Goal: Information Seeking & Learning: Learn about a topic

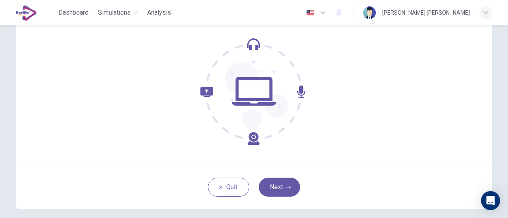
scroll to position [75, 0]
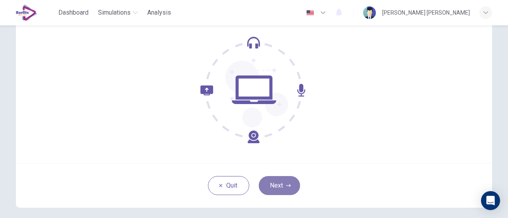
click at [288, 184] on icon "button" at bounding box center [288, 186] width 5 height 5
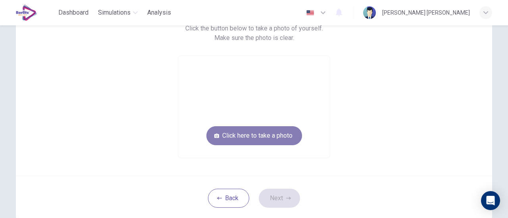
click at [263, 143] on button "Click here to take a photo" at bounding box center [254, 135] width 96 height 19
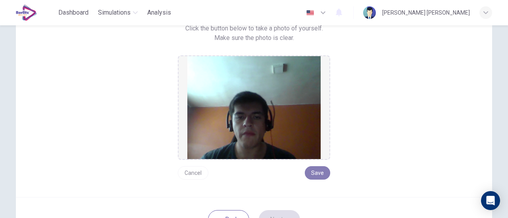
click at [320, 170] on button "Save" at bounding box center [317, 173] width 25 height 13
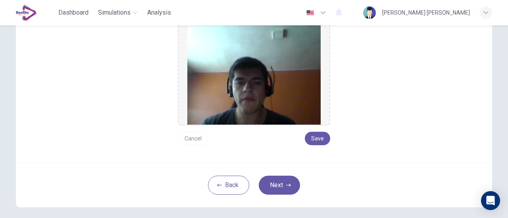
scroll to position [109, 0]
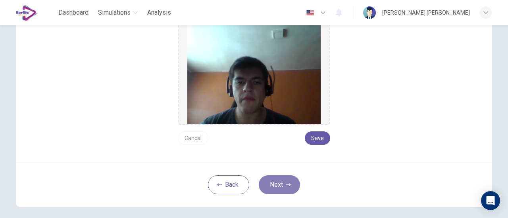
click at [289, 182] on button "Next" at bounding box center [279, 185] width 41 height 19
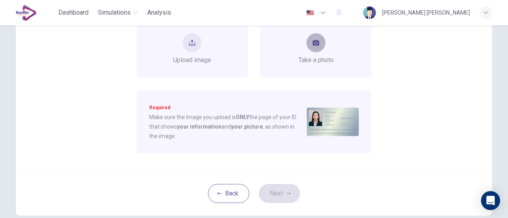
click at [307, 38] on button "take photo" at bounding box center [315, 42] width 19 height 19
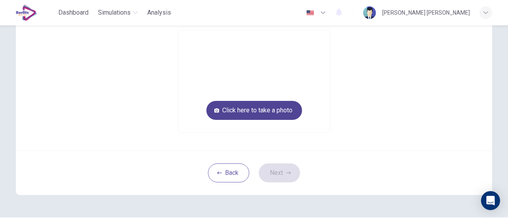
click at [266, 108] on button "Click here to take a photo" at bounding box center [254, 110] width 96 height 19
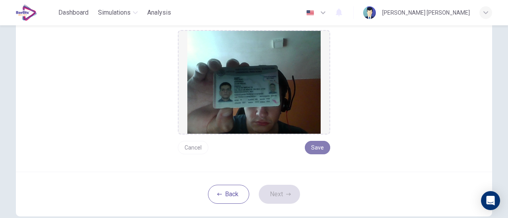
click at [309, 148] on button "Save" at bounding box center [317, 147] width 25 height 13
click at [268, 198] on button "Next" at bounding box center [279, 194] width 41 height 19
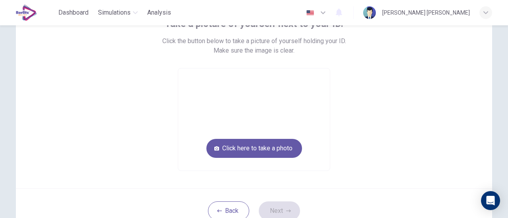
scroll to position [52, 0]
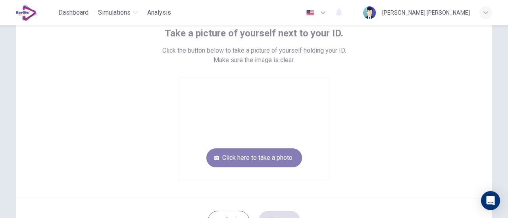
click at [250, 161] on button "Click here to take a photo" at bounding box center [254, 158] width 96 height 19
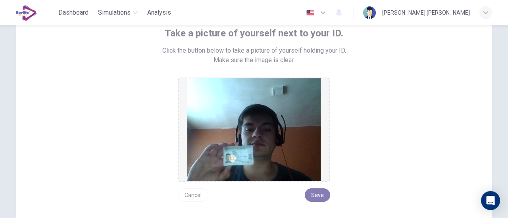
click at [321, 198] on button "Save" at bounding box center [317, 195] width 25 height 13
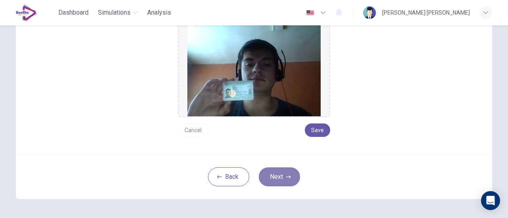
click at [288, 176] on icon "button" at bounding box center [288, 177] width 5 height 5
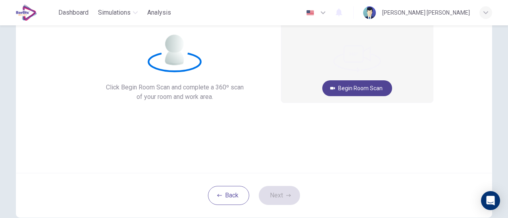
scroll to position [63, 0]
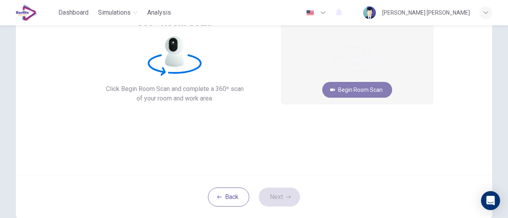
click at [361, 88] on button "Begin Room Scan" at bounding box center [357, 90] width 70 height 16
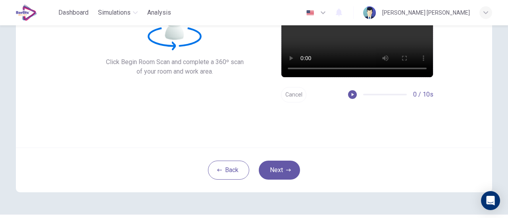
scroll to position [90, 0]
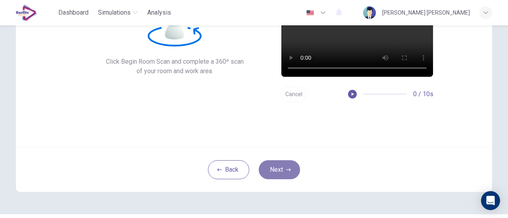
click at [270, 165] on button "Next" at bounding box center [279, 170] width 41 height 19
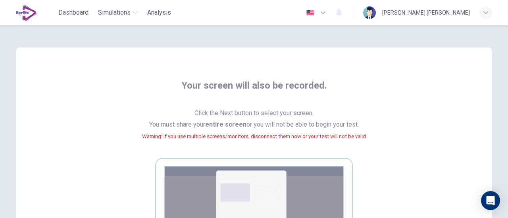
scroll to position [193, 0]
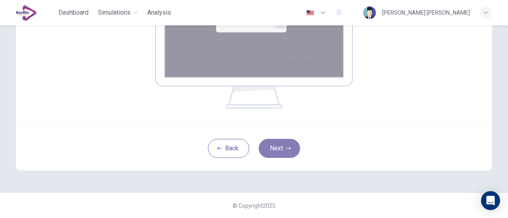
click at [275, 153] on button "Next" at bounding box center [279, 148] width 41 height 19
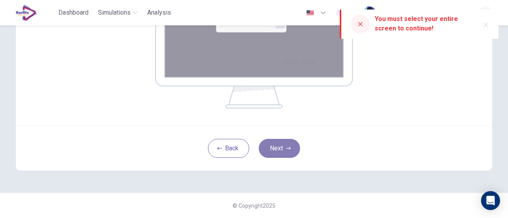
click at [274, 149] on button "Next" at bounding box center [279, 148] width 41 height 19
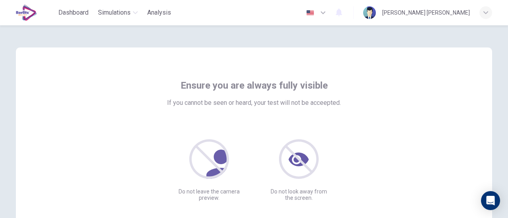
scroll to position [111, 0]
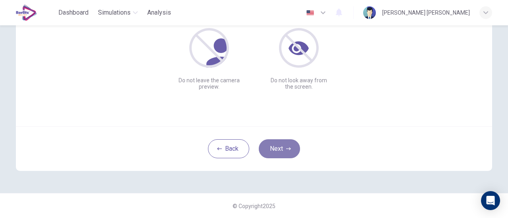
click at [293, 146] on button "Next" at bounding box center [279, 149] width 41 height 19
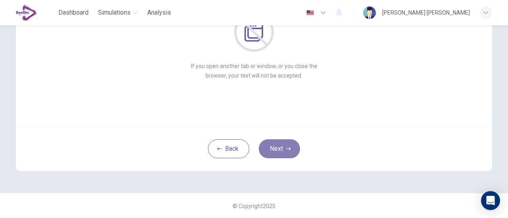
click at [285, 143] on button "Next" at bounding box center [279, 149] width 41 height 19
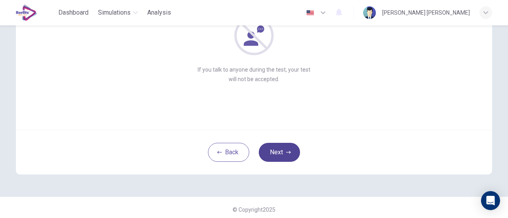
click at [287, 151] on icon "button" at bounding box center [288, 152] width 5 height 3
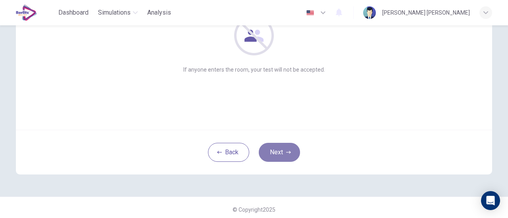
click at [287, 151] on icon "button" at bounding box center [288, 152] width 5 height 3
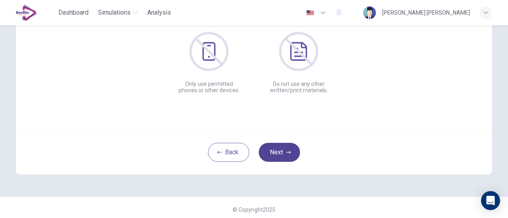
click at [287, 151] on icon "button" at bounding box center [288, 152] width 5 height 3
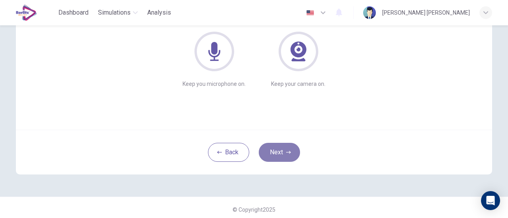
click at [287, 151] on icon "button" at bounding box center [288, 152] width 5 height 3
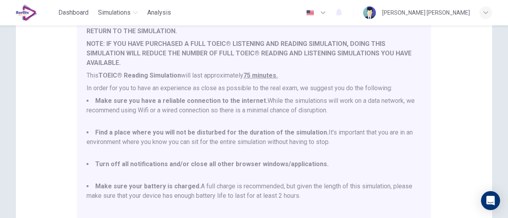
scroll to position [222, 0]
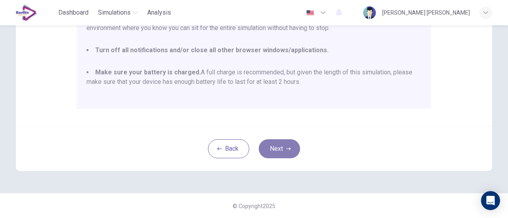
click at [286, 140] on button "Next" at bounding box center [279, 149] width 41 height 19
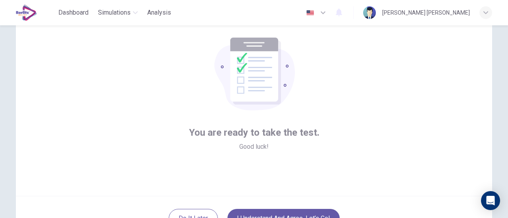
scroll to position [111, 0]
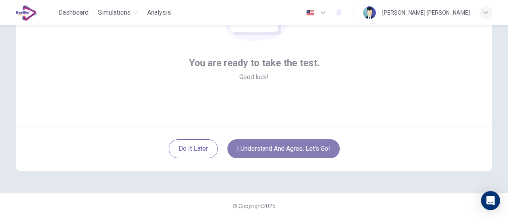
click at [276, 143] on button "I understand and agree. Let’s go!" at bounding box center [283, 149] width 112 height 19
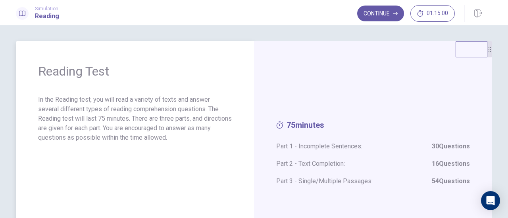
scroll to position [6, 0]
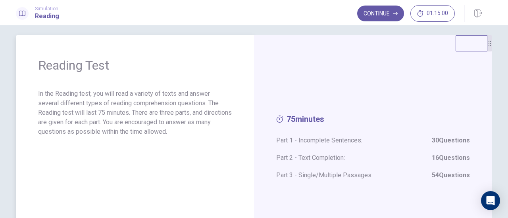
click at [137, 98] on p "In the Reading test, you will read a variety of texts and answer several differ…" at bounding box center [135, 113] width 194 height 48
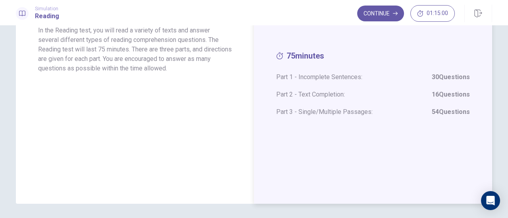
scroll to position [70, 0]
click at [379, 19] on button "Continue" at bounding box center [380, 14] width 47 height 16
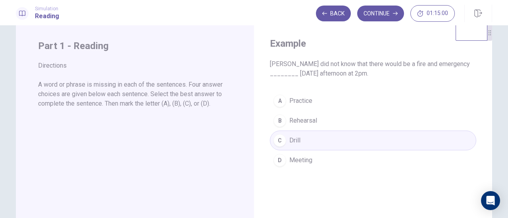
scroll to position [0, 0]
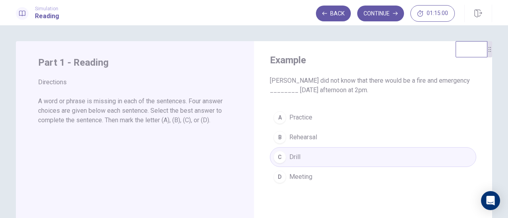
drag, startPoint x: 72, startPoint y: 105, endPoint x: 169, endPoint y: 113, distance: 96.7
click at [169, 113] on p "A word or phrase is missing in each of the sentences. Four answer choices are g…" at bounding box center [135, 111] width 194 height 29
click at [378, 16] on button "Continue" at bounding box center [380, 14] width 47 height 16
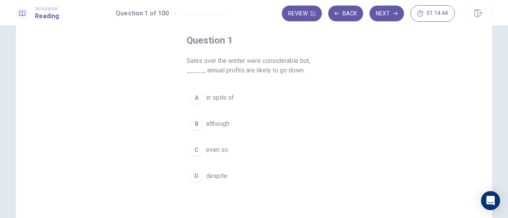
scroll to position [50, 0]
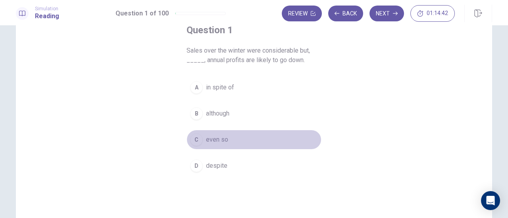
click at [213, 141] on span "even so" at bounding box center [217, 140] width 22 height 10
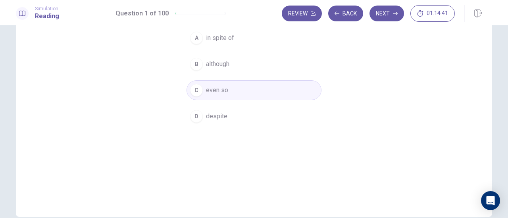
scroll to position [102, 0]
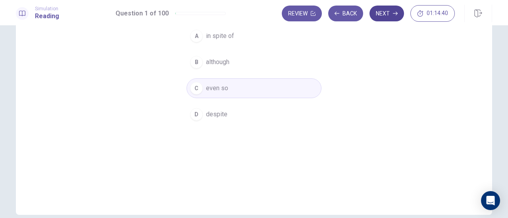
click at [393, 13] on button "Next" at bounding box center [386, 14] width 34 height 16
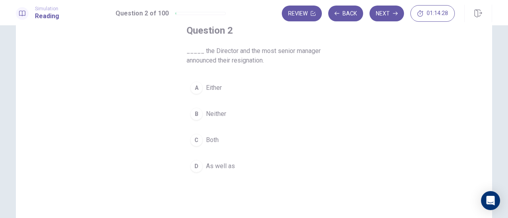
scroll to position [9, 0]
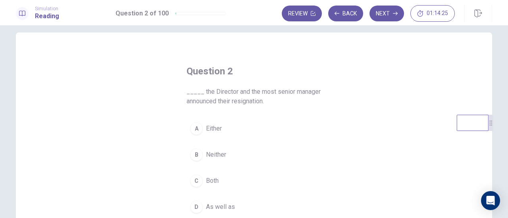
drag, startPoint x: 487, startPoint y: 45, endPoint x: 491, endPoint y: 127, distance: 82.5
click at [491, 126] on icon at bounding box center [490, 123] width 5 height 5
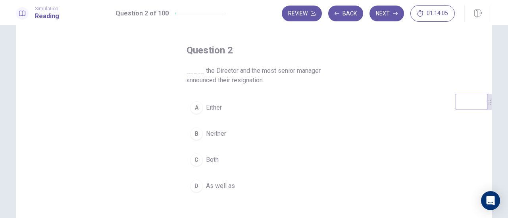
scroll to position [38, 0]
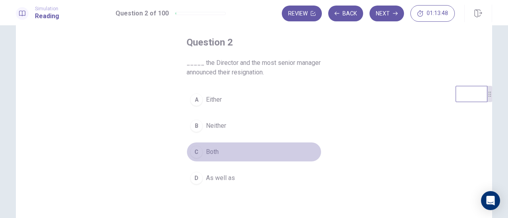
click at [213, 148] on span "Both" at bounding box center [212, 153] width 13 height 10
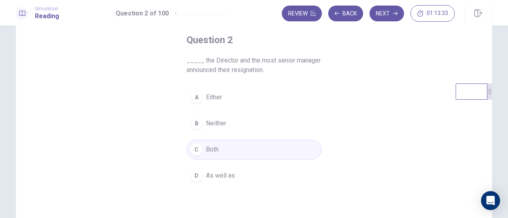
scroll to position [40, 0]
click at [220, 175] on span "As well as" at bounding box center [220, 176] width 29 height 10
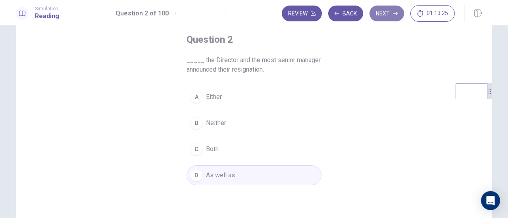
click at [389, 13] on button "Next" at bounding box center [386, 14] width 34 height 16
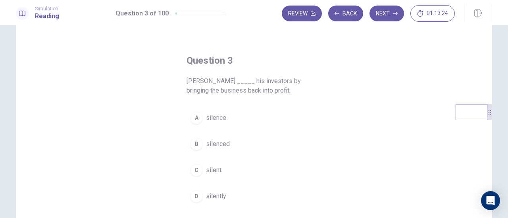
scroll to position [15, 0]
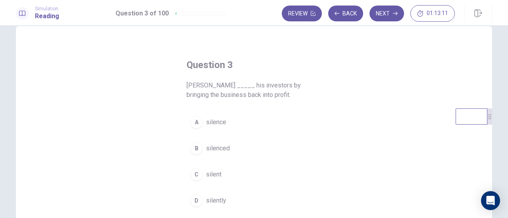
click at [254, 106] on div "Question 3 [PERSON_NAME] _____ his investors by bringing the business back into…" at bounding box center [254, 135] width 167 height 178
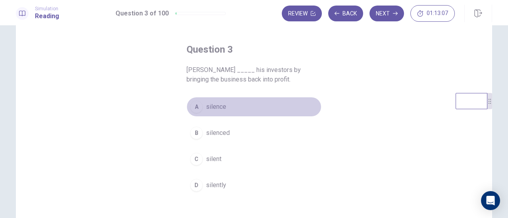
click at [197, 108] on div "A" at bounding box center [196, 107] width 13 height 13
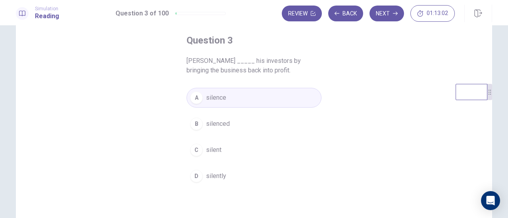
scroll to position [40, 0]
click at [223, 175] on span "silently" at bounding box center [216, 176] width 20 height 10
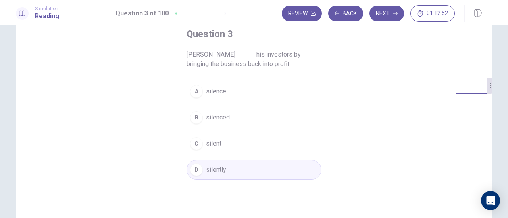
scroll to position [46, 0]
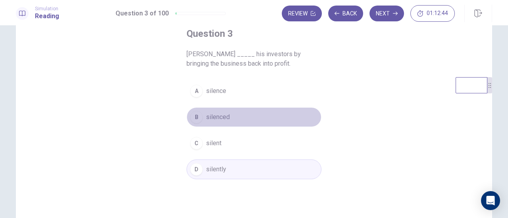
click at [210, 114] on span "silenced" at bounding box center [218, 118] width 24 height 10
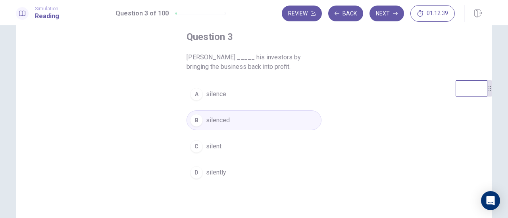
scroll to position [41, 0]
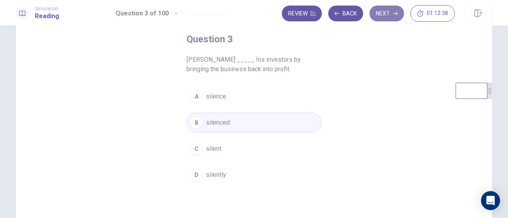
click at [391, 13] on button "Next" at bounding box center [386, 14] width 34 height 16
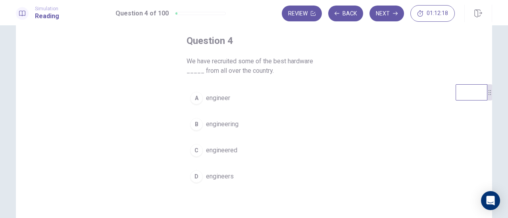
scroll to position [39, 0]
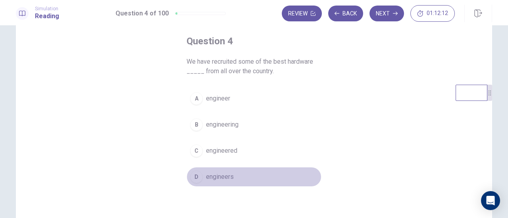
click at [215, 176] on span "engineers" at bounding box center [220, 177] width 28 height 10
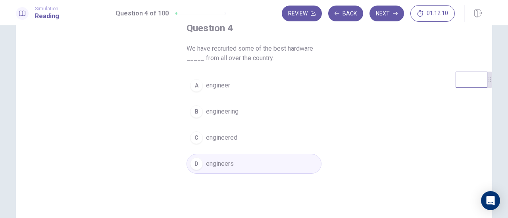
scroll to position [51, 0]
click at [385, 18] on button "Next" at bounding box center [386, 14] width 34 height 16
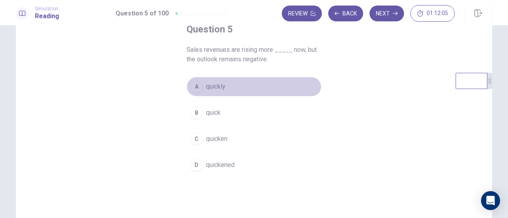
click at [221, 87] on span "quickly" at bounding box center [215, 87] width 19 height 10
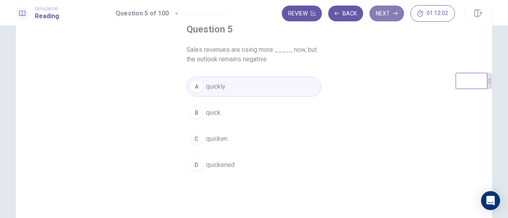
click at [393, 15] on icon "button" at bounding box center [395, 13] width 5 height 5
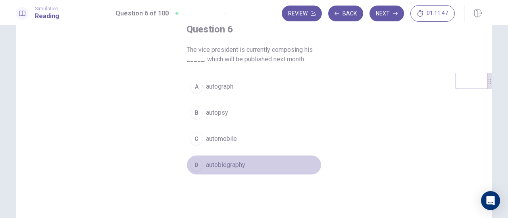
click at [212, 164] on span "autobiography" at bounding box center [225, 166] width 39 height 10
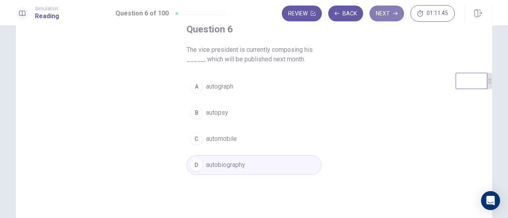
click at [395, 9] on button "Next" at bounding box center [386, 14] width 34 height 16
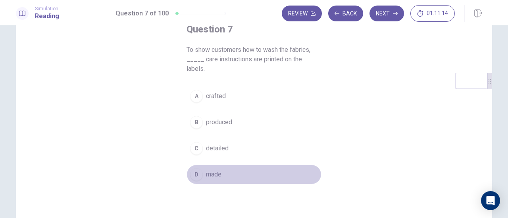
click at [211, 165] on button "D made" at bounding box center [253, 175] width 135 height 20
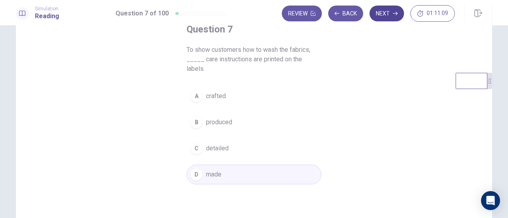
click at [391, 13] on button "Next" at bounding box center [386, 14] width 34 height 16
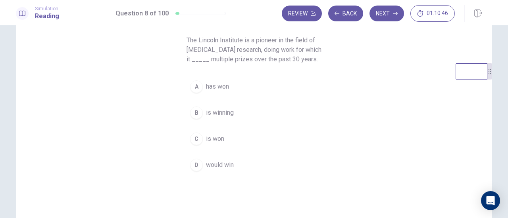
scroll to position [50, 0]
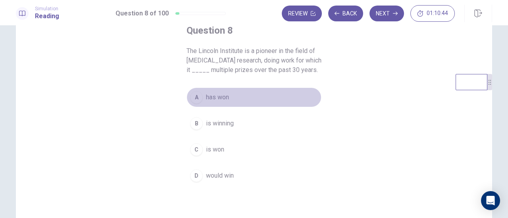
click at [212, 103] on button "A has won" at bounding box center [253, 98] width 135 height 20
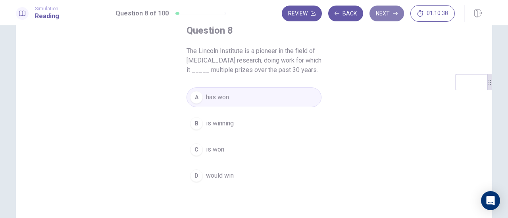
click at [385, 15] on button "Next" at bounding box center [386, 14] width 34 height 16
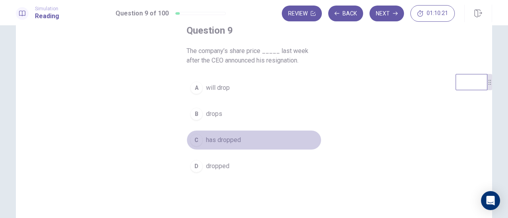
click at [213, 142] on span "has dropped" at bounding box center [223, 141] width 35 height 10
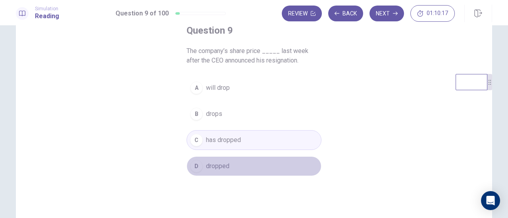
click at [210, 164] on span "dropped" at bounding box center [217, 167] width 23 height 10
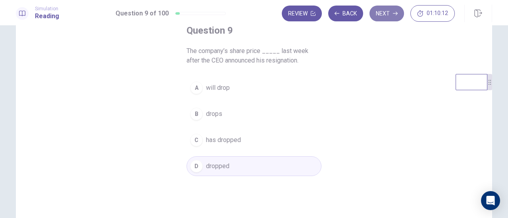
click at [391, 17] on button "Next" at bounding box center [386, 14] width 34 height 16
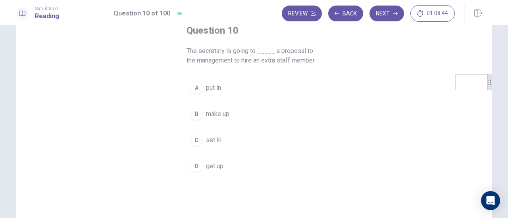
click at [463, 90] on video at bounding box center [471, 82] width 32 height 16
drag, startPoint x: 463, startPoint y: 91, endPoint x: 483, endPoint y: 107, distance: 26.5
click at [483, 105] on video at bounding box center [478, 97] width 32 height 16
click at [0, 162] on div "Question 10 The secretary is going to _____ a proposal to the management to hir…" at bounding box center [254, 121] width 508 height 193
click at [201, 142] on button "C set in" at bounding box center [253, 140] width 135 height 20
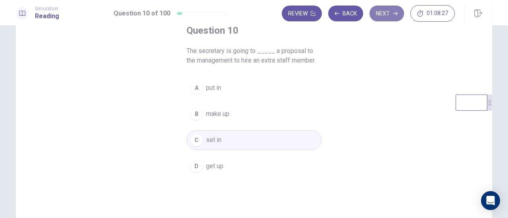
click at [385, 17] on button "Next" at bounding box center [386, 14] width 34 height 16
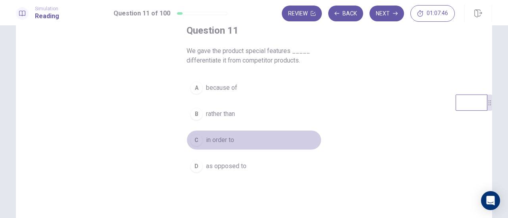
click at [205, 132] on button "C in order to" at bounding box center [253, 140] width 135 height 20
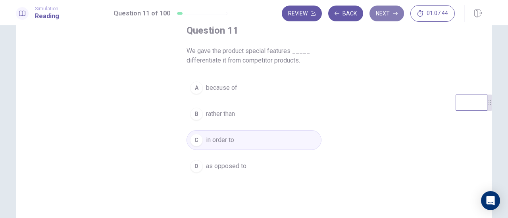
click at [389, 17] on button "Next" at bounding box center [386, 14] width 34 height 16
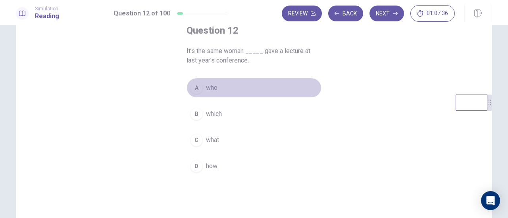
click at [208, 89] on span "who" at bounding box center [211, 88] width 11 height 10
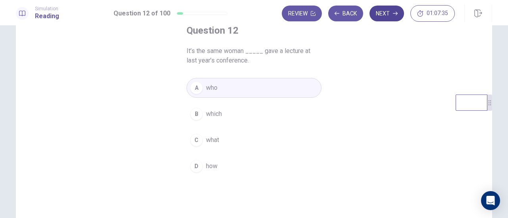
click at [384, 13] on button "Next" at bounding box center [386, 14] width 34 height 16
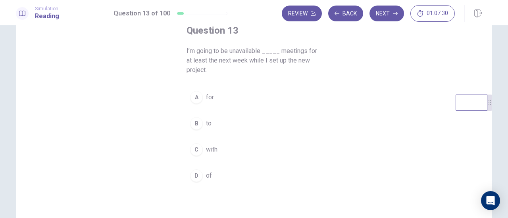
click at [195, 103] on div "A" at bounding box center [196, 97] width 13 height 13
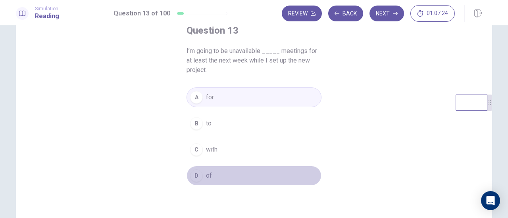
click at [195, 174] on div "D" at bounding box center [196, 176] width 13 height 13
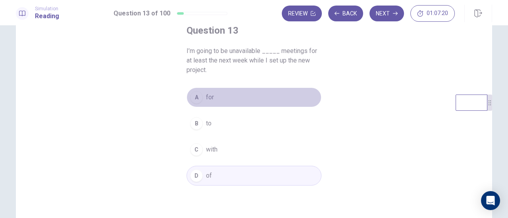
click at [206, 96] on span "for" at bounding box center [210, 98] width 8 height 10
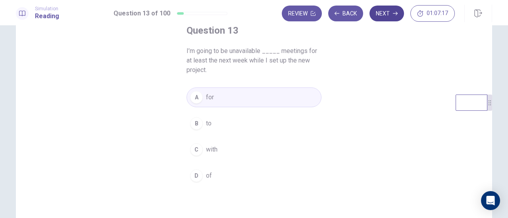
click at [383, 17] on button "Next" at bounding box center [386, 14] width 34 height 16
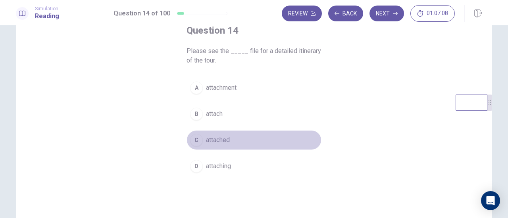
click at [208, 136] on span "attached" at bounding box center [218, 141] width 24 height 10
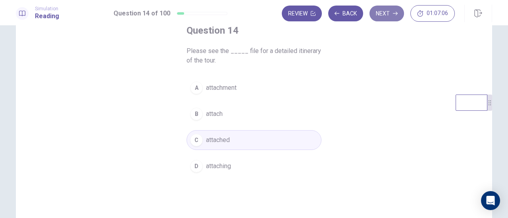
click at [382, 15] on button "Next" at bounding box center [386, 14] width 34 height 16
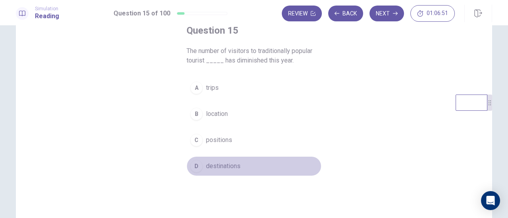
click at [218, 168] on span "destinations" at bounding box center [223, 167] width 34 height 10
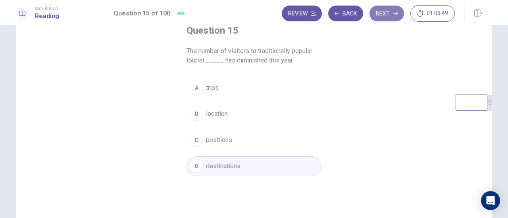
click at [387, 10] on button "Next" at bounding box center [386, 14] width 34 height 16
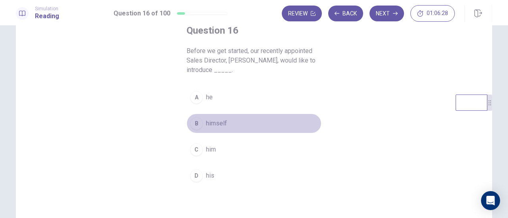
click at [206, 121] on span "himself" at bounding box center [216, 124] width 21 height 10
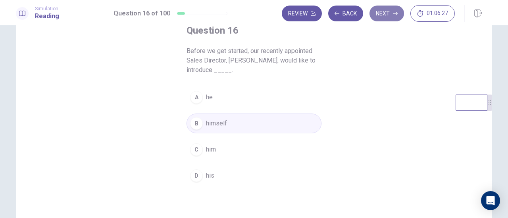
click at [387, 16] on button "Next" at bounding box center [386, 14] width 34 height 16
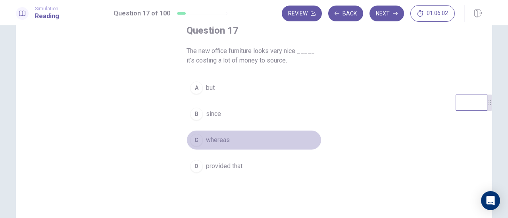
click at [211, 141] on span "whereas" at bounding box center [218, 141] width 24 height 10
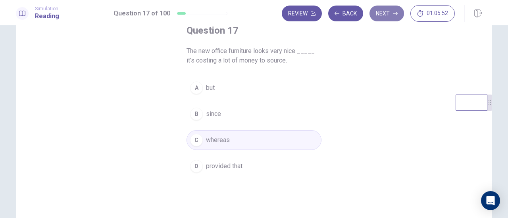
click at [389, 20] on button "Next" at bounding box center [386, 14] width 34 height 16
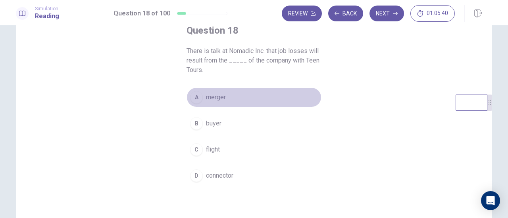
click at [217, 94] on span "merger" at bounding box center [216, 98] width 20 height 10
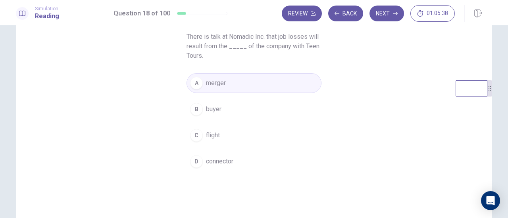
scroll to position [63, 0]
click at [376, 21] on button "Next" at bounding box center [386, 14] width 34 height 16
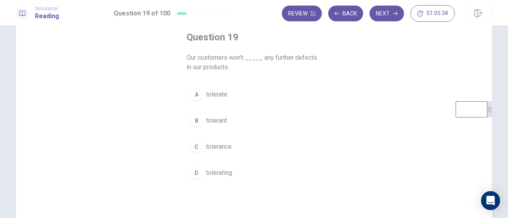
scroll to position [43, 0]
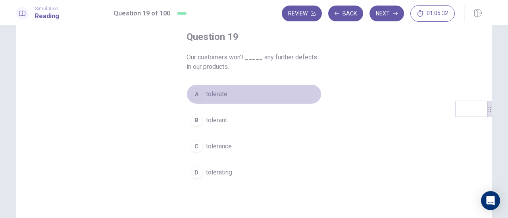
click at [196, 100] on div "A" at bounding box center [196, 94] width 13 height 13
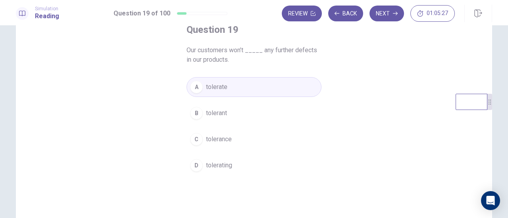
scroll to position [48, 0]
click at [385, 17] on button "Next" at bounding box center [386, 14] width 34 height 16
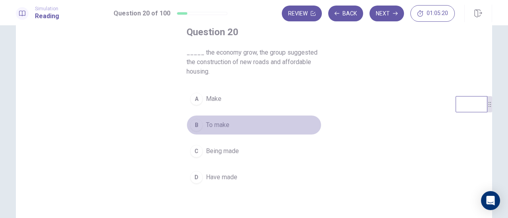
click at [207, 127] on span "To make" at bounding box center [217, 126] width 23 height 10
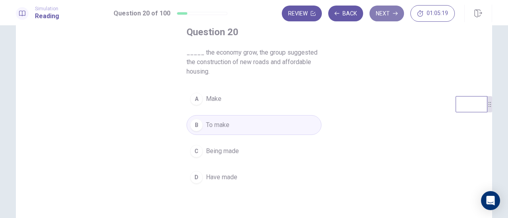
click at [384, 14] on button "Next" at bounding box center [386, 14] width 34 height 16
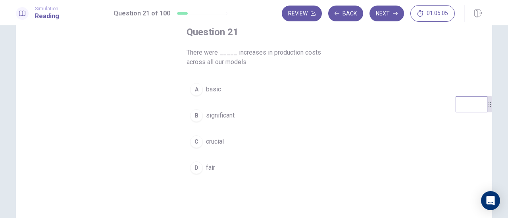
click at [226, 116] on span "significant" at bounding box center [220, 116] width 29 height 10
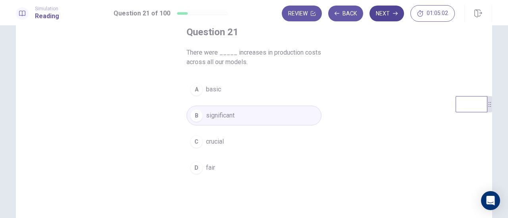
click at [383, 11] on button "Next" at bounding box center [386, 14] width 34 height 16
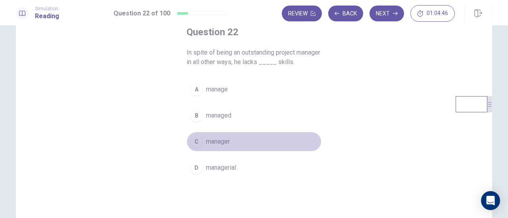
click at [212, 139] on span "manager" at bounding box center [218, 142] width 24 height 10
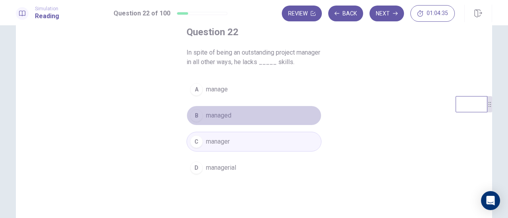
click at [229, 119] on span "managed" at bounding box center [218, 116] width 25 height 10
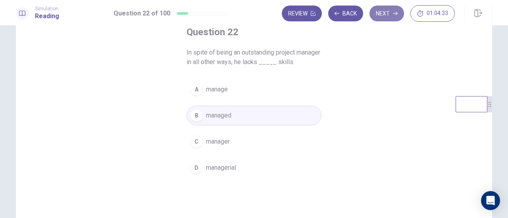
click at [382, 10] on button "Next" at bounding box center [386, 14] width 34 height 16
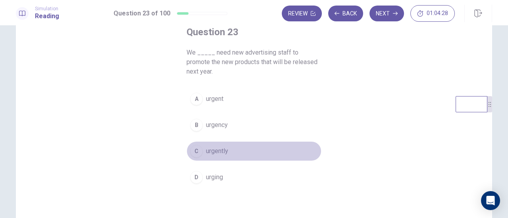
click at [214, 153] on span "urgently" at bounding box center [217, 152] width 22 height 10
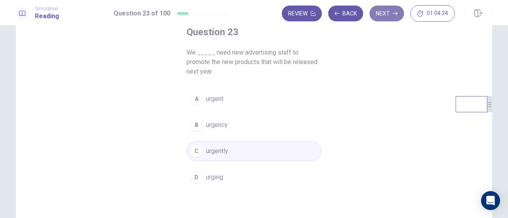
click at [383, 8] on button "Next" at bounding box center [386, 14] width 34 height 16
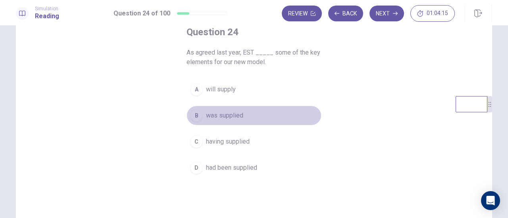
click at [224, 117] on span "was supplied" at bounding box center [224, 116] width 37 height 10
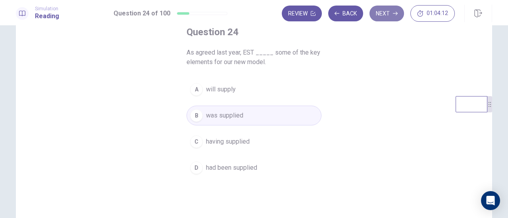
click at [388, 16] on button "Next" at bounding box center [386, 14] width 34 height 16
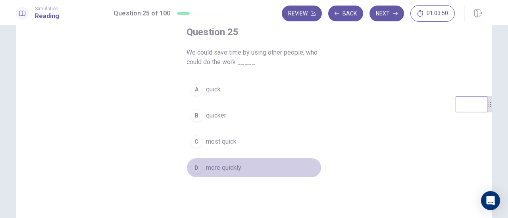
click at [219, 169] on span "more quickly" at bounding box center [223, 168] width 35 height 10
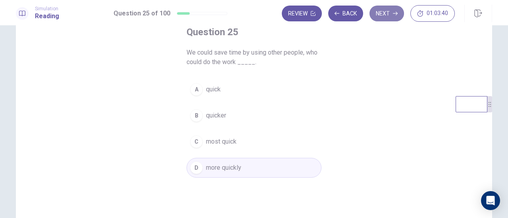
click at [381, 19] on button "Next" at bounding box center [386, 14] width 34 height 16
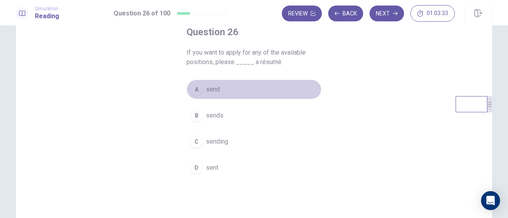
click at [200, 91] on div "A" at bounding box center [196, 89] width 13 height 13
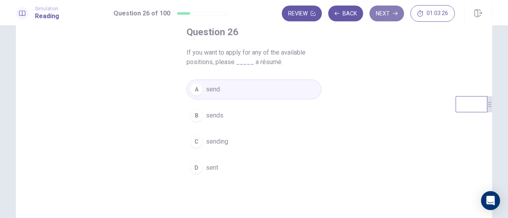
click at [381, 13] on button "Next" at bounding box center [386, 14] width 34 height 16
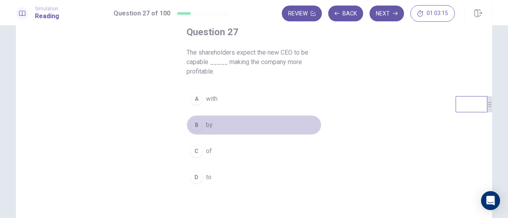
click at [208, 129] on span "by" at bounding box center [209, 126] width 7 height 10
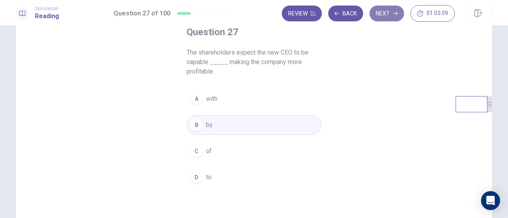
click at [390, 15] on button "Next" at bounding box center [386, 14] width 34 height 16
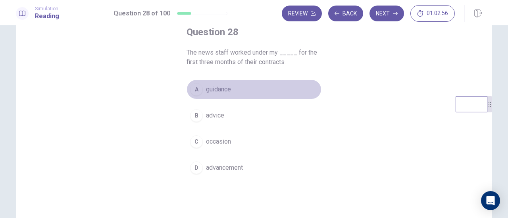
click at [222, 91] on span "guidance" at bounding box center [218, 90] width 25 height 10
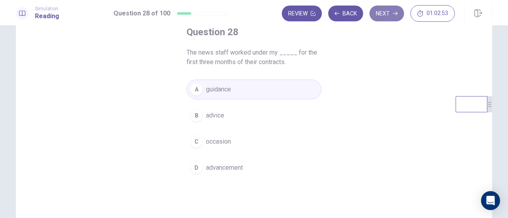
click at [379, 15] on button "Next" at bounding box center [386, 14] width 34 height 16
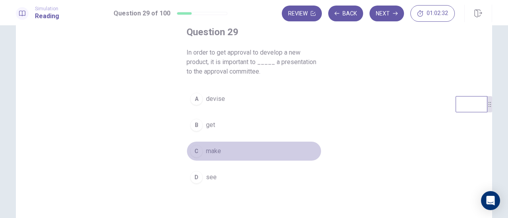
click at [208, 157] on button "C make" at bounding box center [253, 152] width 135 height 20
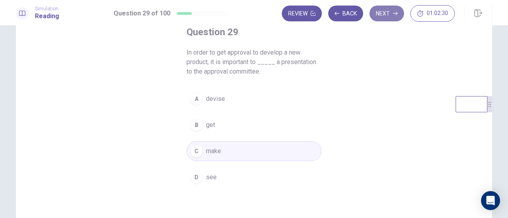
click at [391, 14] on button "Next" at bounding box center [386, 14] width 34 height 16
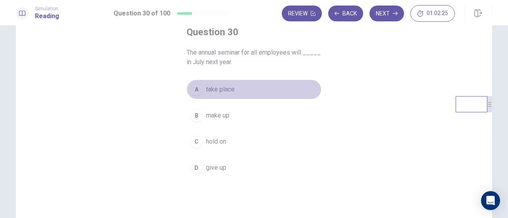
click at [215, 89] on span "take place" at bounding box center [220, 90] width 29 height 10
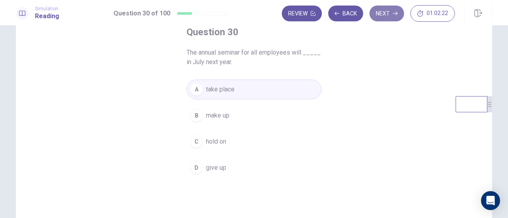
click at [385, 19] on button "Next" at bounding box center [386, 14] width 34 height 16
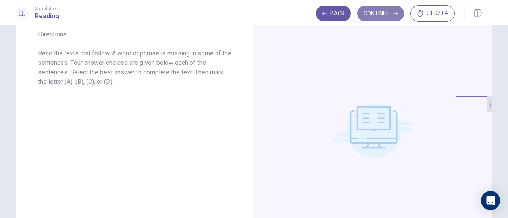
click at [379, 20] on button "Continue" at bounding box center [380, 14] width 47 height 16
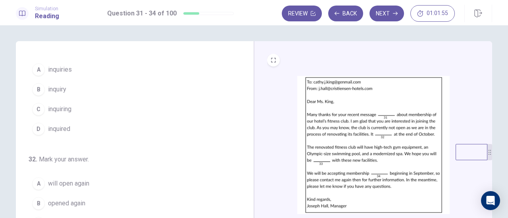
scroll to position [17, 0]
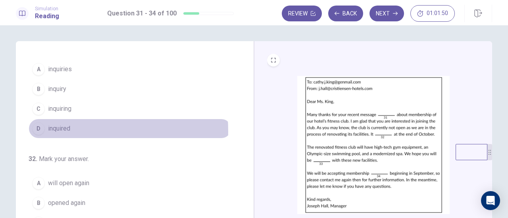
click at [40, 131] on div "D" at bounding box center [38, 129] width 13 height 13
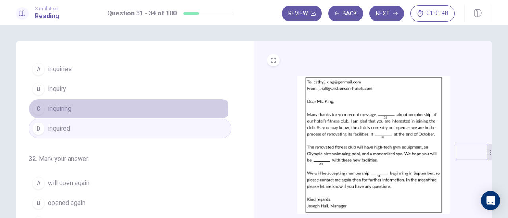
click at [48, 113] on span "inquiring" at bounding box center [59, 109] width 23 height 10
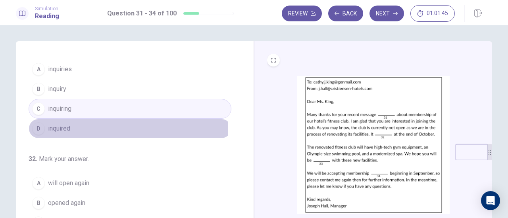
click at [68, 130] on span "inquired" at bounding box center [59, 129] width 22 height 10
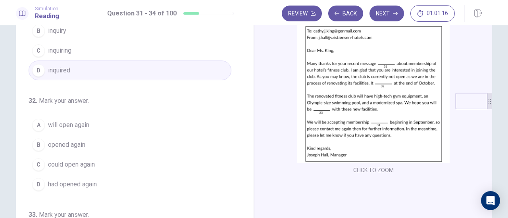
scroll to position [36, 0]
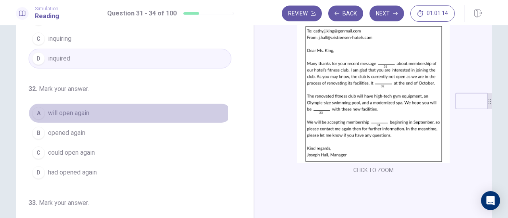
click at [73, 111] on span "will open again" at bounding box center [68, 114] width 41 height 10
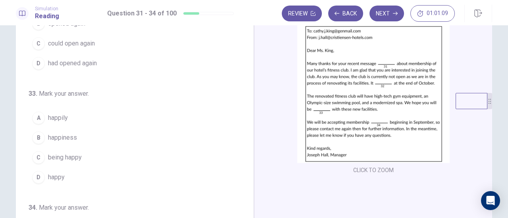
scroll to position [161, 0]
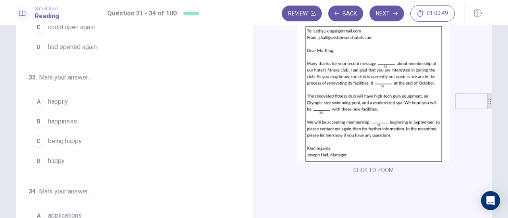
click at [50, 158] on span "happy" at bounding box center [56, 162] width 17 height 10
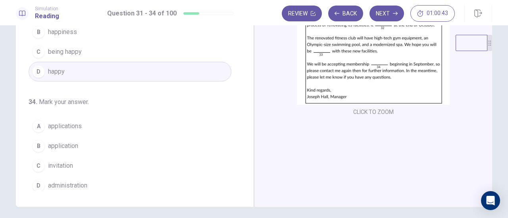
scroll to position [110, 0]
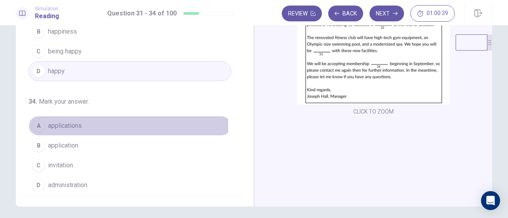
click at [67, 122] on span "applications" at bounding box center [65, 126] width 34 height 10
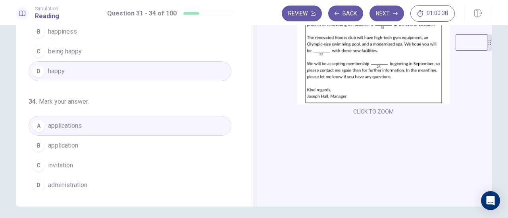
scroll to position [140, 0]
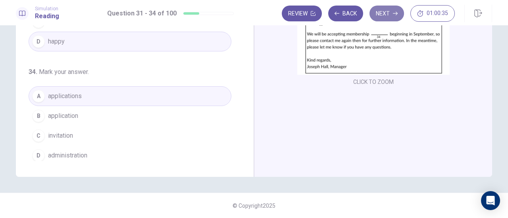
click at [391, 15] on button "Next" at bounding box center [386, 14] width 34 height 16
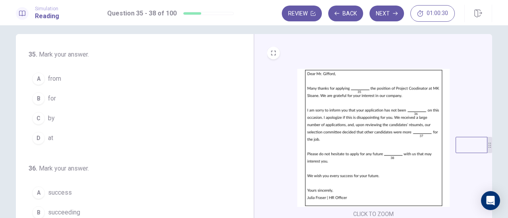
scroll to position [0, 0]
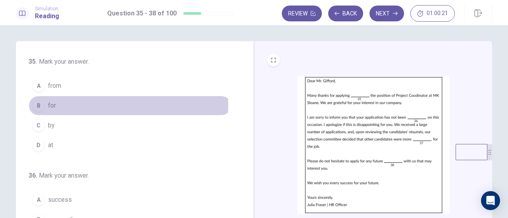
click at [49, 104] on span "for" at bounding box center [52, 106] width 8 height 10
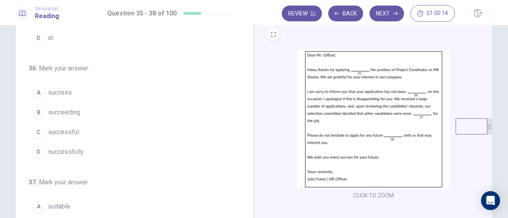
scroll to position [82, 0]
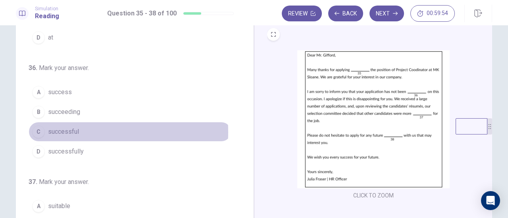
click at [59, 130] on span "successful" at bounding box center [63, 132] width 31 height 10
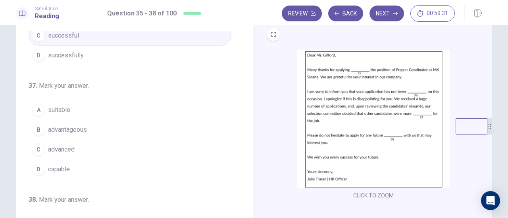
scroll to position [179, 0]
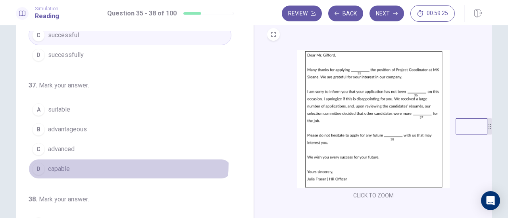
click at [52, 159] on button "D capable" at bounding box center [130, 169] width 203 height 20
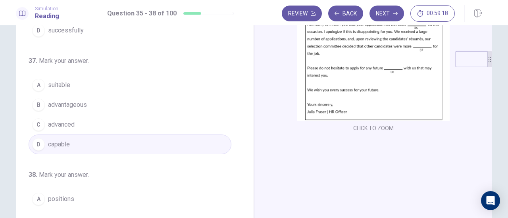
scroll to position [133, 0]
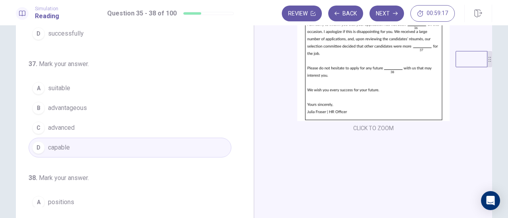
click at [72, 91] on button "A suitable" at bounding box center [130, 89] width 203 height 20
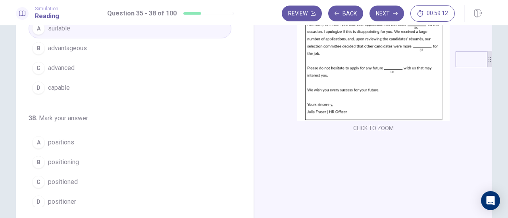
scroll to position [193, 0]
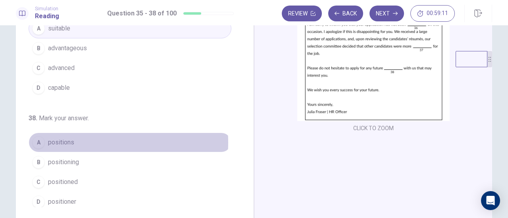
click at [71, 139] on span "positions" at bounding box center [61, 143] width 26 height 10
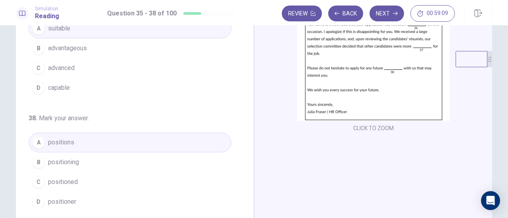
scroll to position [140, 0]
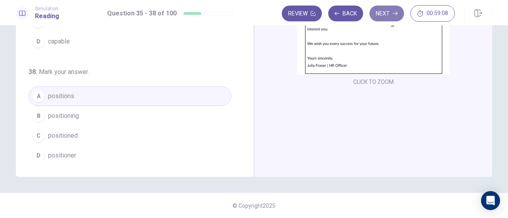
click at [386, 15] on button "Next" at bounding box center [386, 14] width 34 height 16
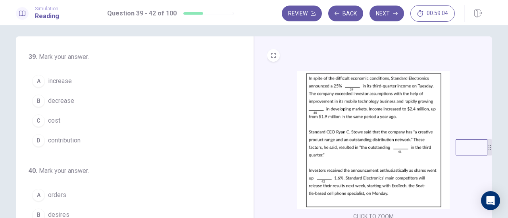
scroll to position [4, 0]
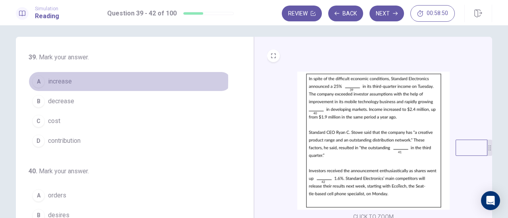
click at [63, 80] on span "increase" at bounding box center [60, 82] width 24 height 10
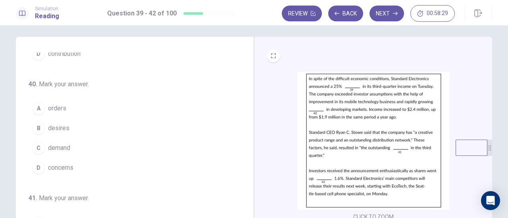
scroll to position [88, 0]
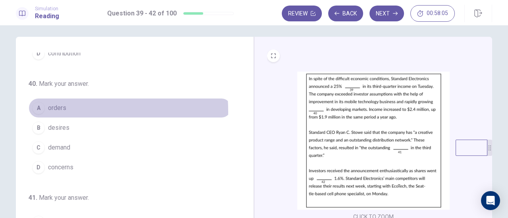
click at [42, 110] on button "A orders" at bounding box center [130, 108] width 203 height 20
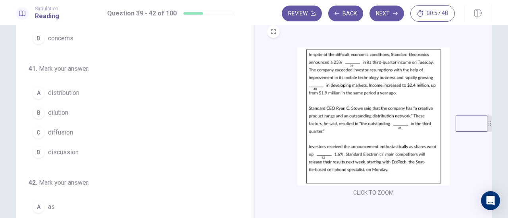
scroll to position [29, 0]
click at [324, 82] on img at bounding box center [373, 116] width 152 height 138
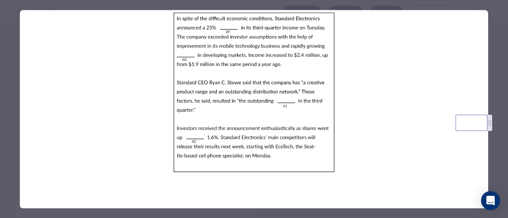
click at [324, 82] on img at bounding box center [254, 92] width 468 height 165
click at [86, 72] on img at bounding box center [254, 92] width 468 height 165
click at [5, 30] on div at bounding box center [254, 109] width 508 height 218
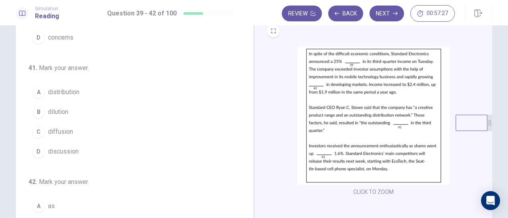
click at [5, 30] on div "39 . Mark your answer. A increase B decrease C cost D contribution 40 . Mark yo…" at bounding box center [253, 150] width 501 height 276
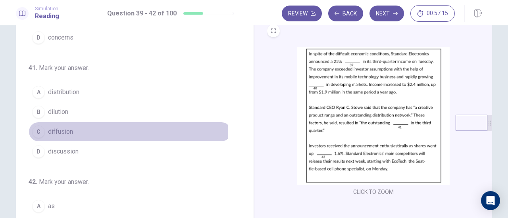
click at [59, 131] on span "diffusion" at bounding box center [60, 132] width 25 height 10
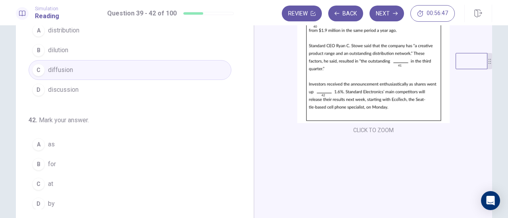
scroll to position [113, 0]
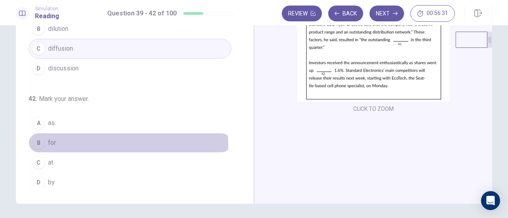
click at [51, 142] on span "for" at bounding box center [52, 143] width 8 height 10
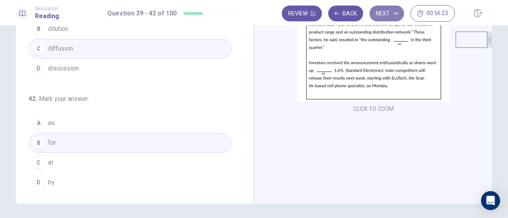
click at [388, 12] on button "Next" at bounding box center [386, 14] width 34 height 16
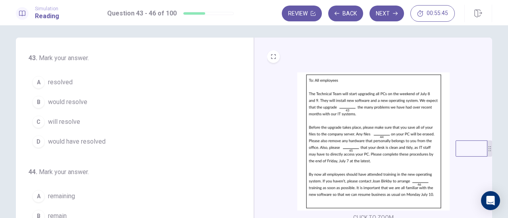
scroll to position [3, 0]
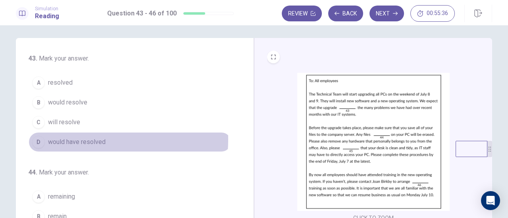
click at [70, 139] on span "would have resolved" at bounding box center [76, 143] width 57 height 10
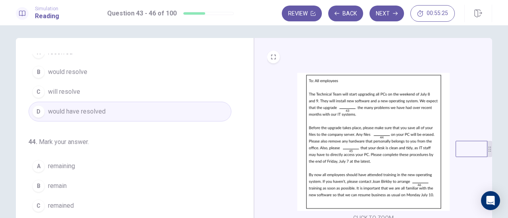
scroll to position [30, 0]
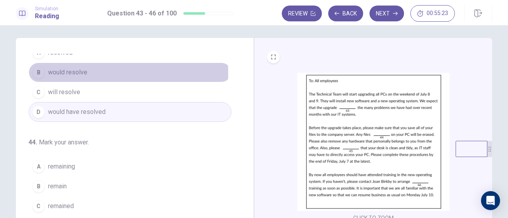
click at [82, 73] on span "would resolve" at bounding box center [67, 73] width 39 height 10
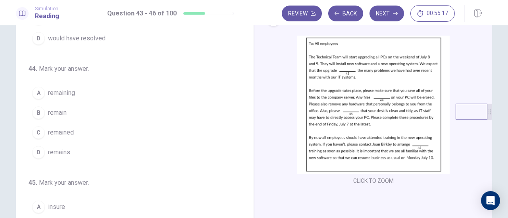
scroll to position [59, 0]
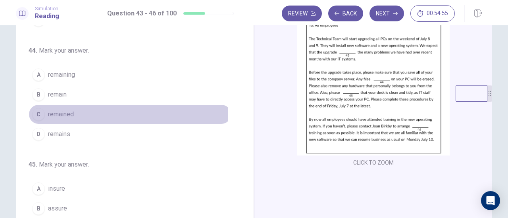
click at [42, 114] on div "C" at bounding box center [38, 114] width 13 height 13
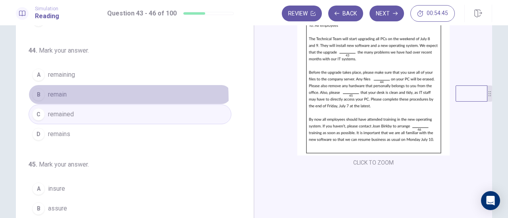
click at [65, 97] on span "remain" at bounding box center [57, 95] width 19 height 10
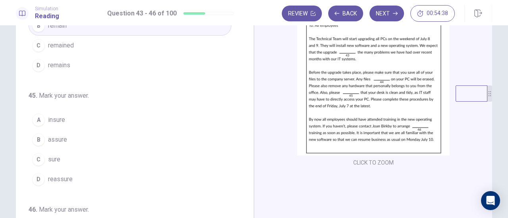
scroll to position [136, 0]
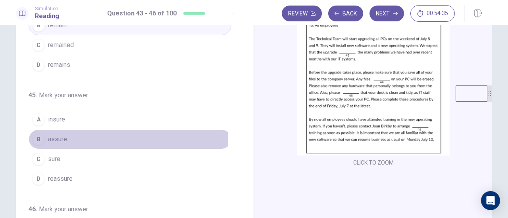
click at [60, 140] on span "assure" at bounding box center [57, 140] width 19 height 10
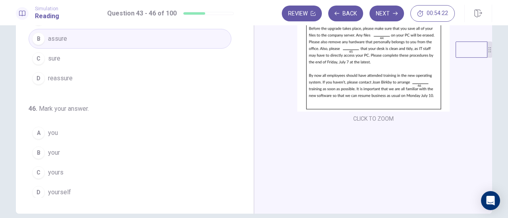
scroll to position [105, 0]
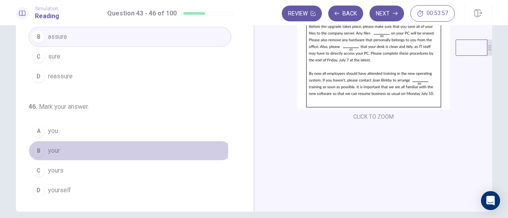
click at [52, 149] on span "your" at bounding box center [54, 151] width 12 height 10
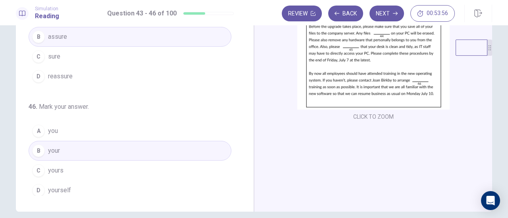
scroll to position [140, 0]
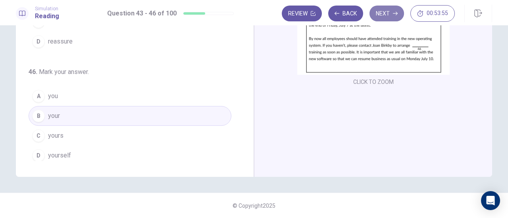
click at [380, 12] on button "Next" at bounding box center [386, 14] width 34 height 16
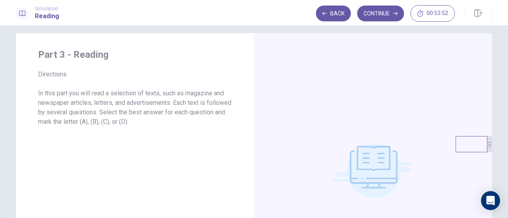
scroll to position [0, 0]
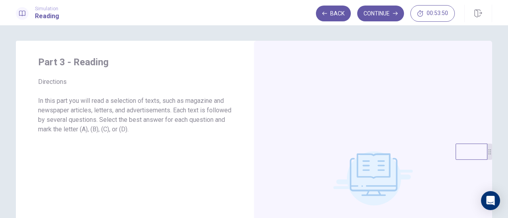
drag, startPoint x: 32, startPoint y: 105, endPoint x: 121, endPoint y: 103, distance: 88.5
click at [121, 103] on div "Part 3 - Reading Directions In this part you will read a selection of texts, su…" at bounding box center [135, 179] width 238 height 276
drag, startPoint x: 121, startPoint y: 103, endPoint x: 163, endPoint y: 103, distance: 42.4
click at [163, 103] on p "In this part you will read a selection of texts, such as magazine and newspaper…" at bounding box center [135, 115] width 194 height 38
click at [392, 15] on button "Continue" at bounding box center [380, 14] width 47 height 16
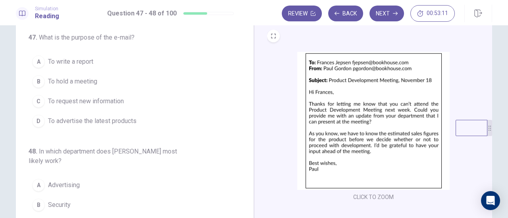
scroll to position [0, 0]
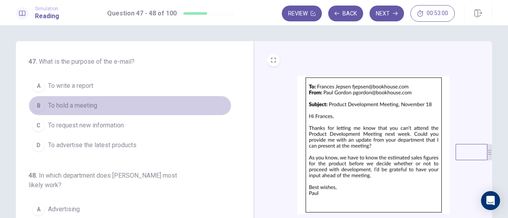
click at [66, 104] on span "To hold a meeting" at bounding box center [72, 106] width 49 height 10
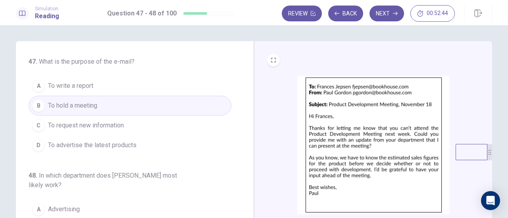
scroll to position [7, 0]
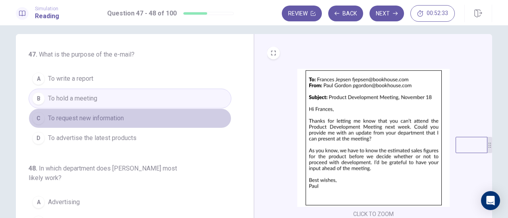
click at [113, 117] on span "To request new information" at bounding box center [86, 119] width 76 height 10
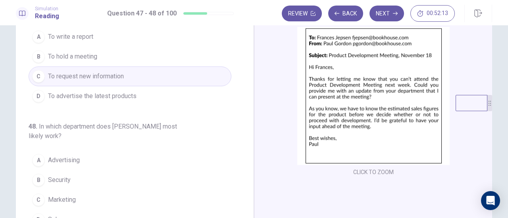
scroll to position [50, 0]
drag, startPoint x: 324, startPoint y: 79, endPoint x: 393, endPoint y: 82, distance: 68.3
click at [393, 82] on img at bounding box center [373, 96] width 152 height 138
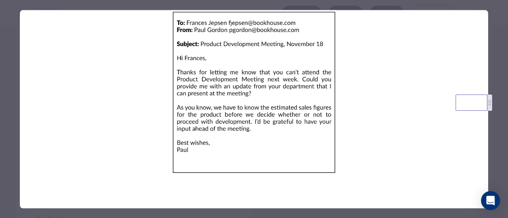
click at [32, 89] on img at bounding box center [254, 92] width 468 height 165
click at [18, 87] on div at bounding box center [254, 109] width 508 height 218
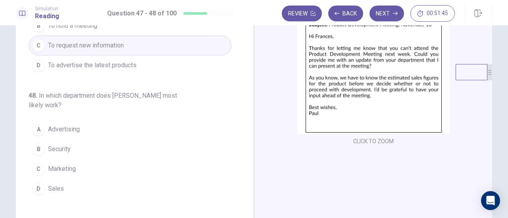
scroll to position [81, 0]
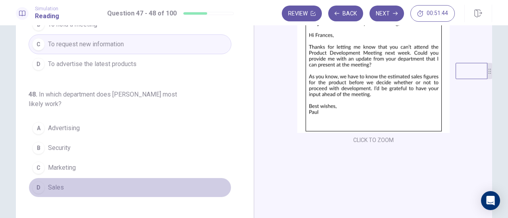
click at [48, 186] on span "Sales" at bounding box center [56, 188] width 16 height 10
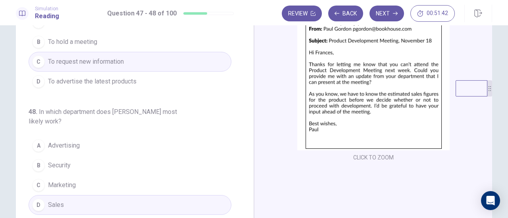
scroll to position [63, 0]
click at [377, 13] on button "Next" at bounding box center [386, 14] width 34 height 16
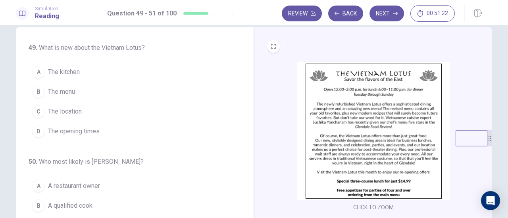
scroll to position [14, 0]
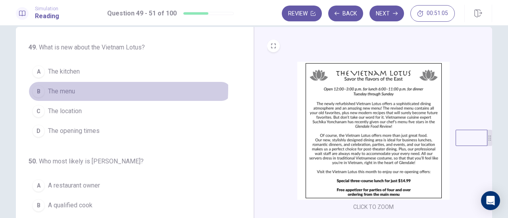
click at [62, 88] on span "The menu" at bounding box center [61, 92] width 27 height 10
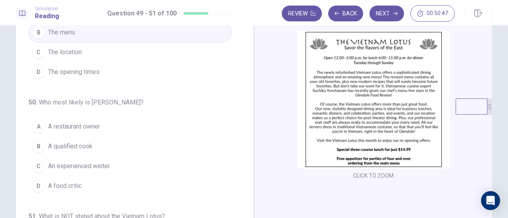
scroll to position [29, 0]
click at [372, 130] on img at bounding box center [373, 100] width 152 height 138
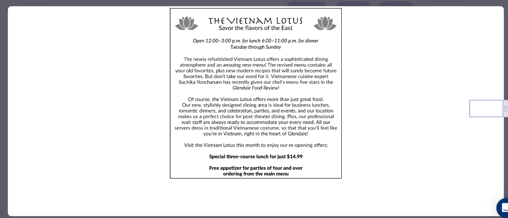
click at [14, 71] on div at bounding box center [254, 109] width 508 height 218
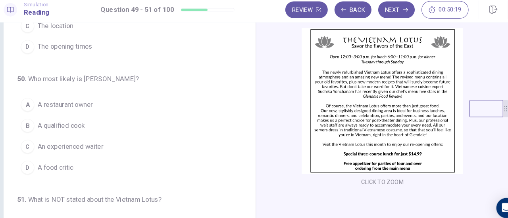
scroll to position [64, 0]
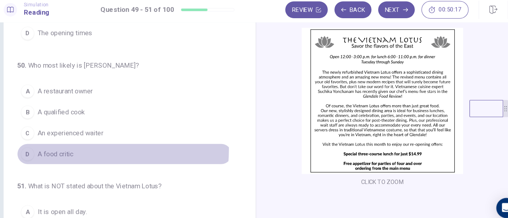
click at [73, 145] on span "A food critic" at bounding box center [65, 150] width 34 height 10
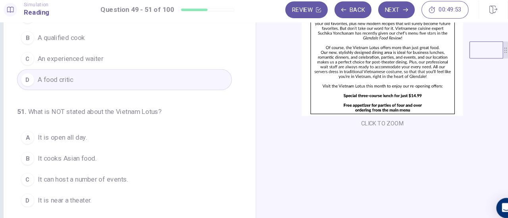
scroll to position [110, 0]
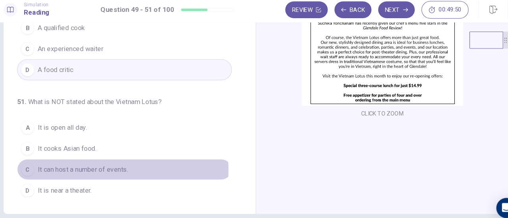
click at [111, 162] on span "It can host a number of events." at bounding box center [90, 165] width 85 height 10
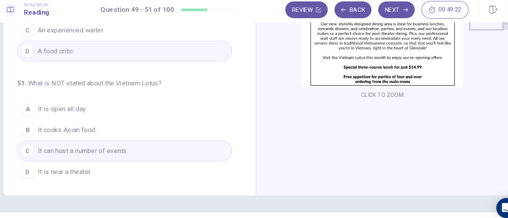
scroll to position [128, 0]
click at [107, 160] on button "D It is near a theater." at bounding box center [130, 166] width 203 height 20
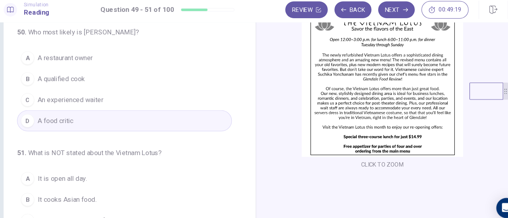
scroll to position [61, 0]
click at [383, 21] on button "Next" at bounding box center [386, 14] width 34 height 16
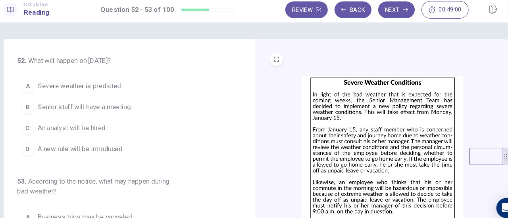
scroll to position [3, 0]
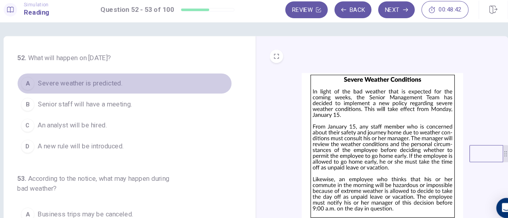
click at [59, 82] on span "Severe weather is predicted." at bounding box center [88, 84] width 80 height 10
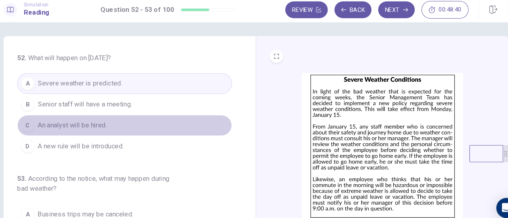
click at [80, 115] on button "C An analyst will be hired." at bounding box center [130, 123] width 203 height 20
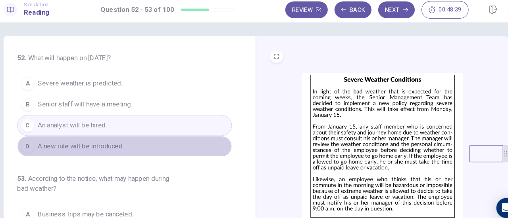
click at [85, 136] on button "D A new rule will be introduced." at bounding box center [130, 143] width 203 height 20
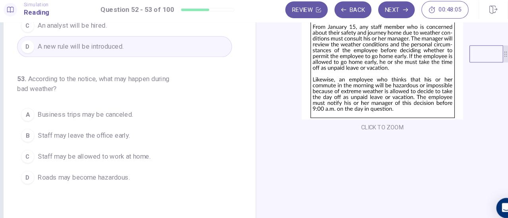
scroll to position [97, 0]
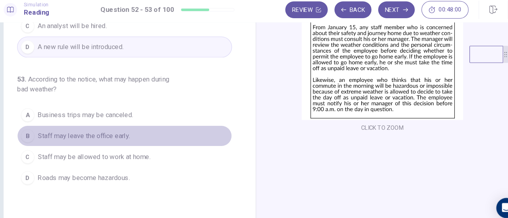
click at [128, 135] on span "Staff may leave the office early." at bounding box center [91, 133] width 87 height 10
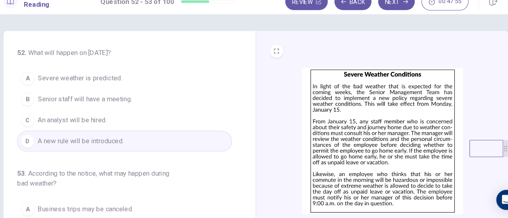
scroll to position [24, 0]
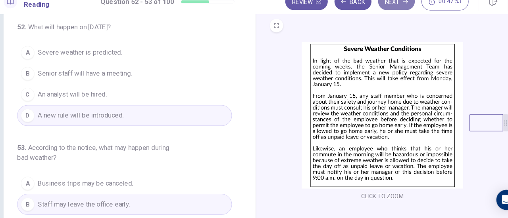
click at [396, 17] on button "Next" at bounding box center [386, 14] width 34 height 16
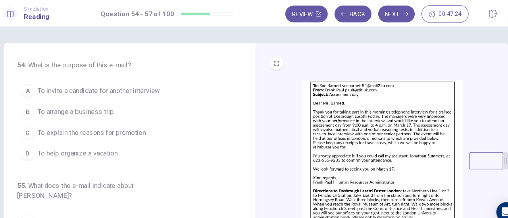
scroll to position [12, 0]
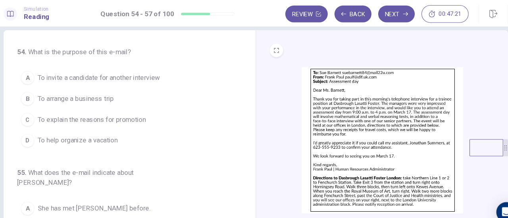
click at [323, 94] on img at bounding box center [373, 133] width 152 height 138
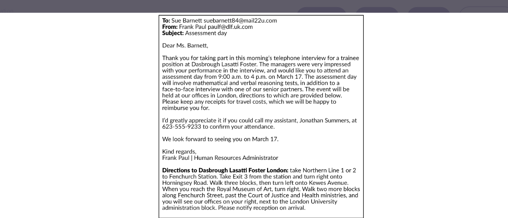
click at [176, 6] on div at bounding box center [254, 109] width 508 height 218
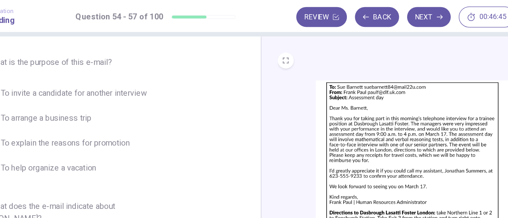
scroll to position [0, 0]
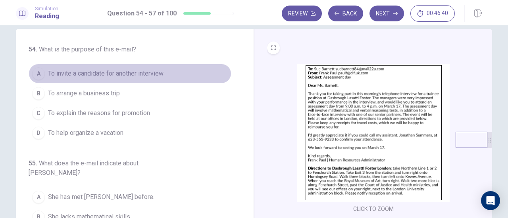
click at [162, 74] on span "To invite a candidate for another interview" at bounding box center [105, 74] width 115 height 10
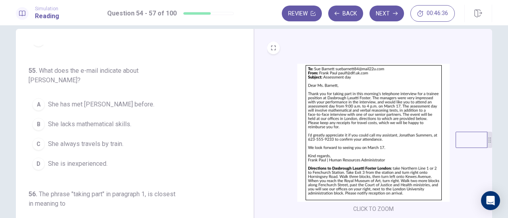
scroll to position [92, 0]
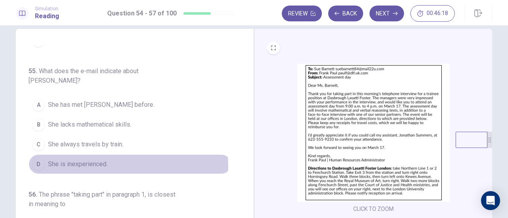
click at [92, 160] on span "She is inexperienced." at bounding box center [77, 165] width 59 height 10
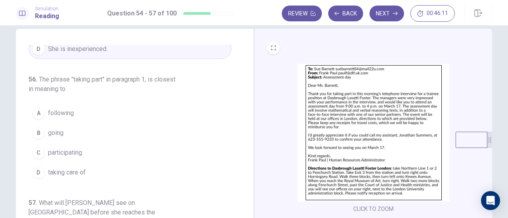
scroll to position [212, 0]
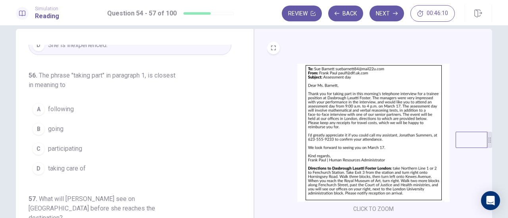
click at [76, 144] on span "participating" at bounding box center [65, 149] width 34 height 10
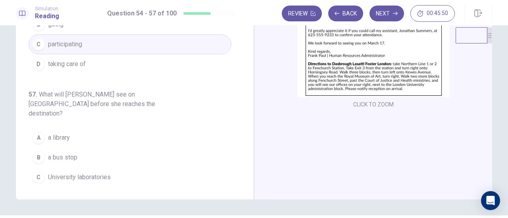
scroll to position [116, 0]
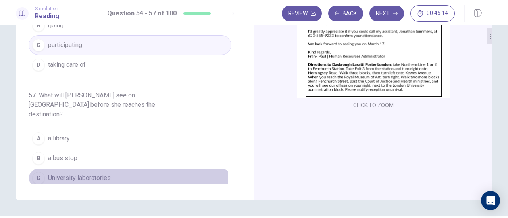
click at [68, 174] on span "University laboratories" at bounding box center [79, 179] width 63 height 10
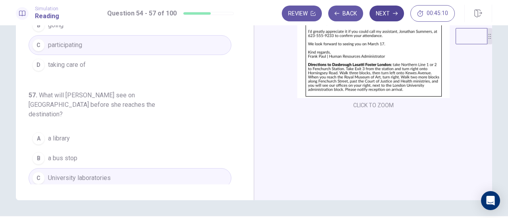
click at [383, 8] on button "Next" at bounding box center [386, 14] width 34 height 16
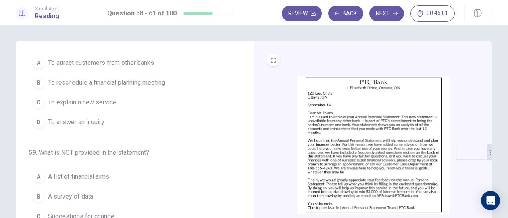
scroll to position [0, 0]
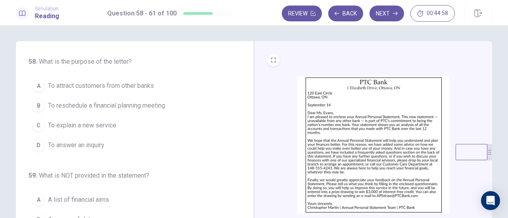
click at [385, 126] on img at bounding box center [373, 145] width 152 height 138
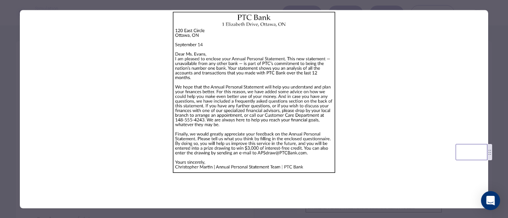
click at [10, 47] on div at bounding box center [254, 109] width 508 height 218
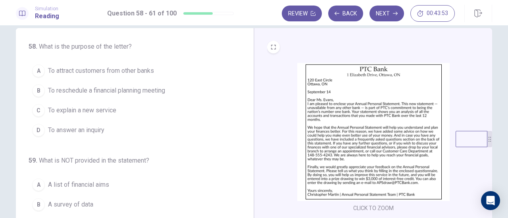
scroll to position [15, 0]
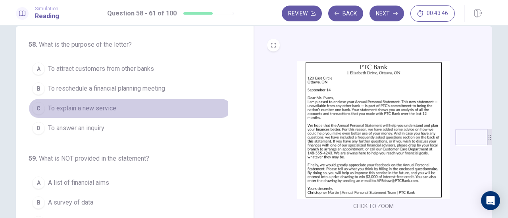
click at [87, 105] on span "To explain a new service" at bounding box center [82, 109] width 68 height 10
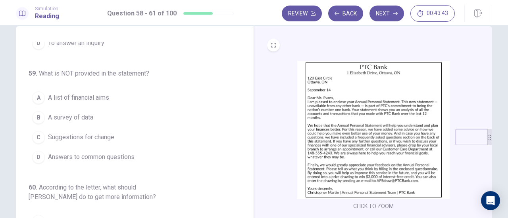
scroll to position [87, 0]
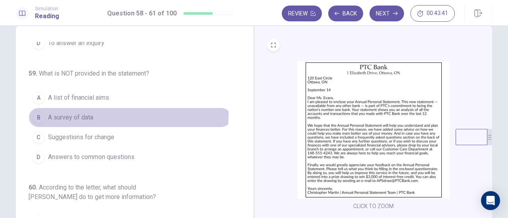
click at [60, 113] on span "A survey of data" at bounding box center [70, 118] width 45 height 10
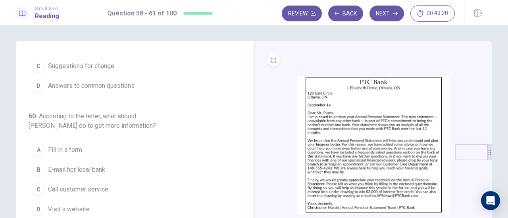
scroll to position [115, 0]
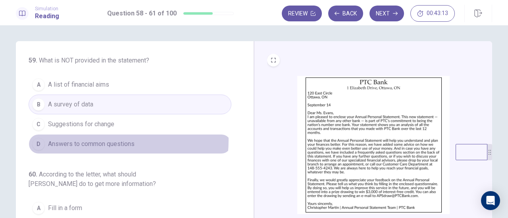
click at [94, 140] on span "Answers to common questions" at bounding box center [91, 145] width 86 height 10
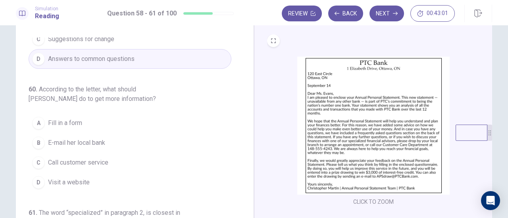
scroll to position [182, 0]
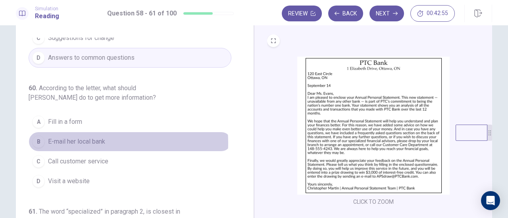
click at [95, 140] on span "E-mail her local bank" at bounding box center [76, 142] width 57 height 10
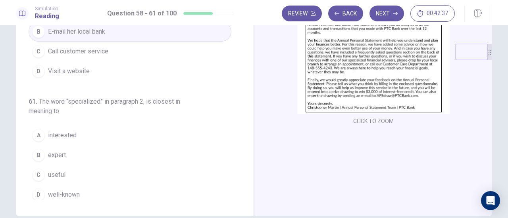
scroll to position [101, 0]
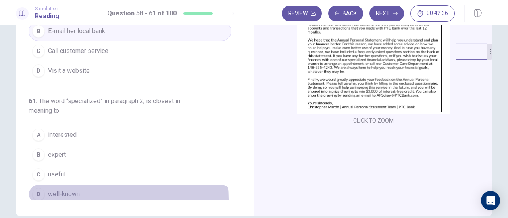
click at [74, 196] on button "D well-known" at bounding box center [130, 195] width 203 height 20
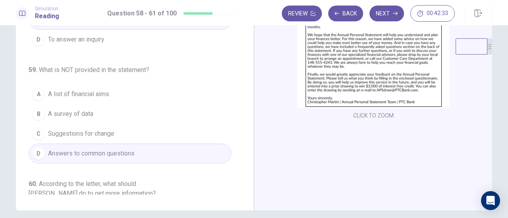
scroll to position [0, 0]
click at [391, 15] on button "Next" at bounding box center [386, 14] width 34 height 16
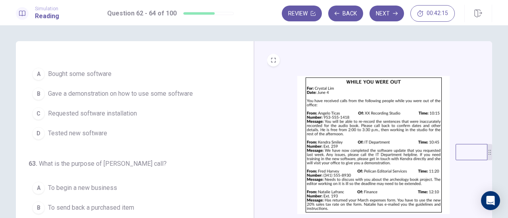
scroll to position [0, 0]
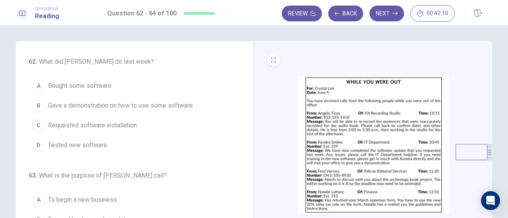
click at [355, 126] on img at bounding box center [373, 145] width 152 height 138
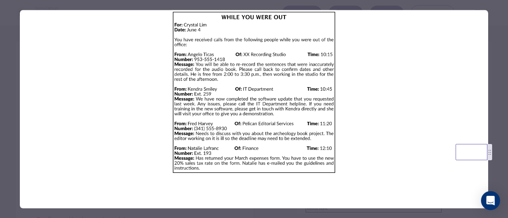
click at [13, 103] on div at bounding box center [254, 109] width 508 height 218
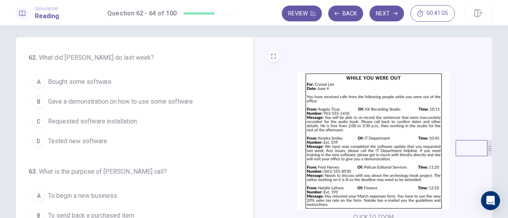
scroll to position [3, 0]
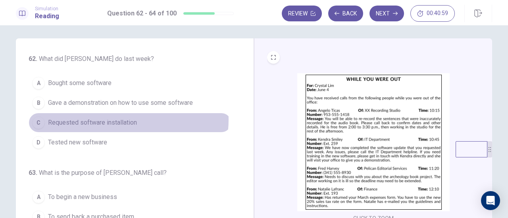
click at [113, 119] on span "Requested software installation" at bounding box center [92, 123] width 89 height 10
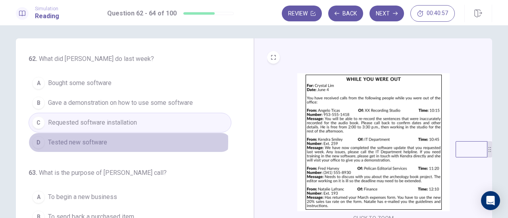
click at [95, 140] on span "Tested new software" at bounding box center [77, 143] width 59 height 10
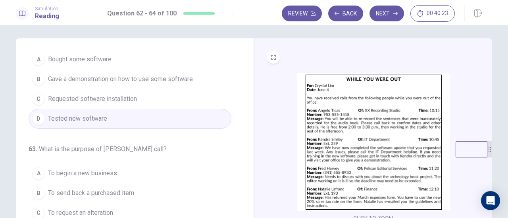
scroll to position [25, 0]
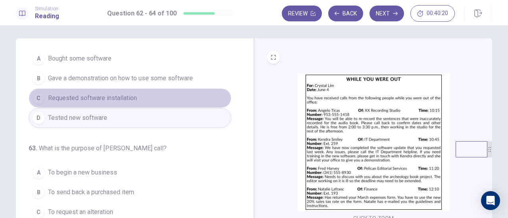
click at [137, 101] on button "C Requested software installation" at bounding box center [130, 98] width 203 height 20
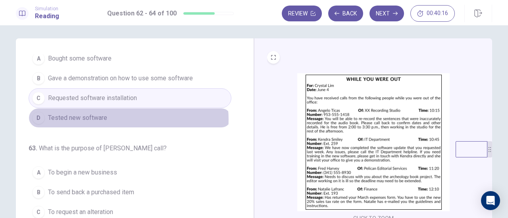
click at [126, 119] on button "D Tested new software" at bounding box center [130, 118] width 203 height 20
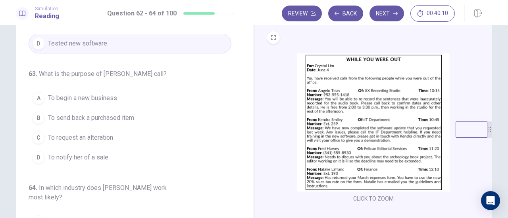
scroll to position [23, 0]
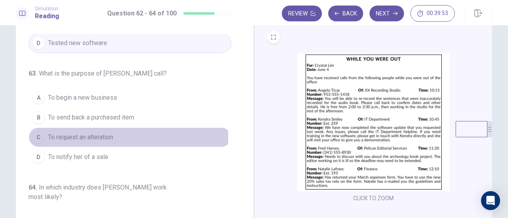
click at [96, 136] on span "To request an alteration" at bounding box center [80, 138] width 65 height 10
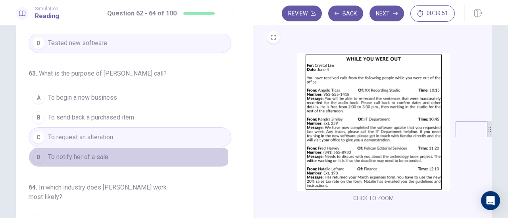
click at [98, 155] on span "To notify her of a sale" at bounding box center [78, 158] width 60 height 10
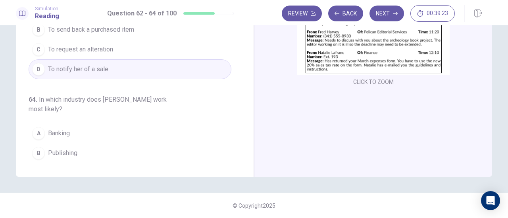
scroll to position [79, 0]
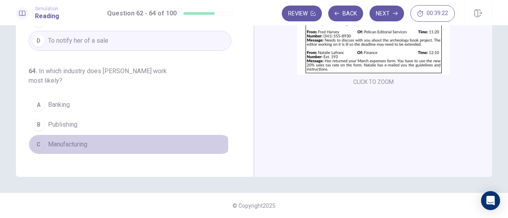
click at [86, 140] on span "Manufacturing" at bounding box center [67, 145] width 39 height 10
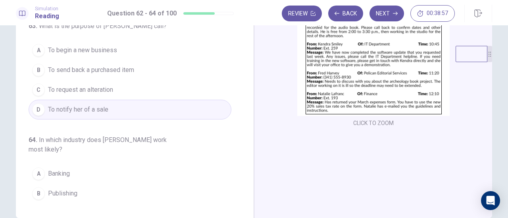
scroll to position [79, 0]
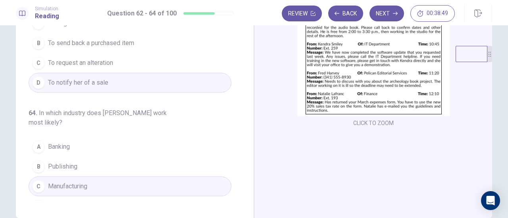
click at [98, 157] on button "B Publishing" at bounding box center [130, 167] width 203 height 20
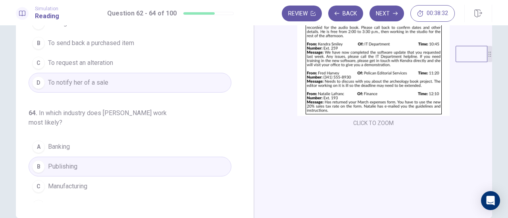
scroll to position [79, 0]
click at [382, 17] on button "Next" at bounding box center [386, 14] width 34 height 16
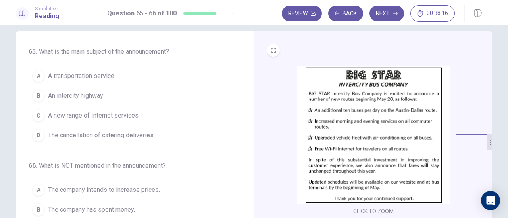
scroll to position [11, 0]
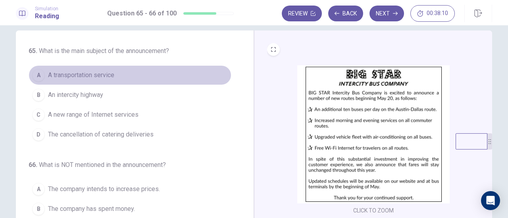
click at [93, 75] on span "A transportation service" at bounding box center [81, 76] width 66 height 10
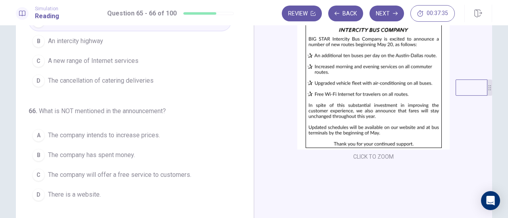
scroll to position [59, 0]
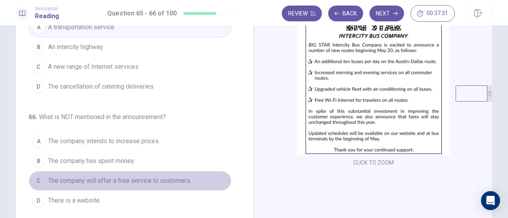
click at [80, 176] on span "The company will offer a free service to customers." at bounding box center [119, 181] width 143 height 10
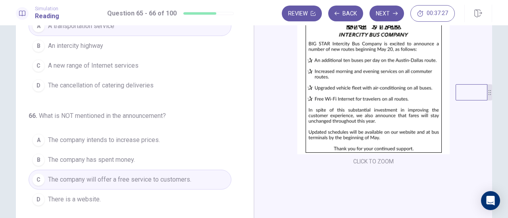
scroll to position [59, 0]
click at [390, 13] on button "Next" at bounding box center [386, 14] width 34 height 16
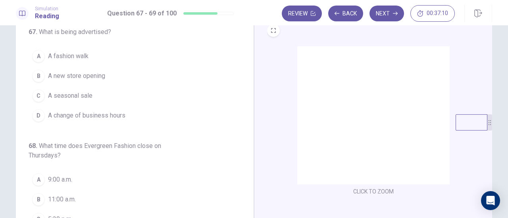
scroll to position [23, 0]
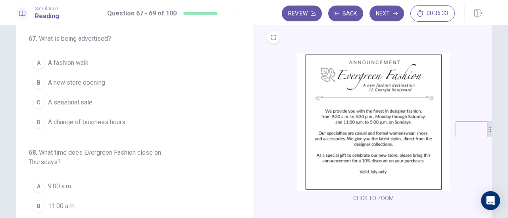
click at [36, 64] on div "A" at bounding box center [38, 63] width 13 height 13
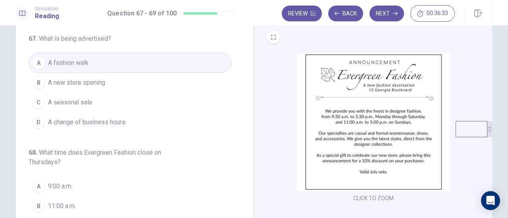
click at [43, 82] on button "B A new store opening" at bounding box center [130, 83] width 203 height 20
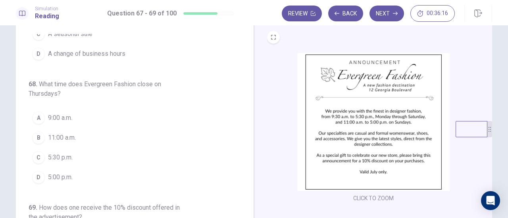
scroll to position [73, 0]
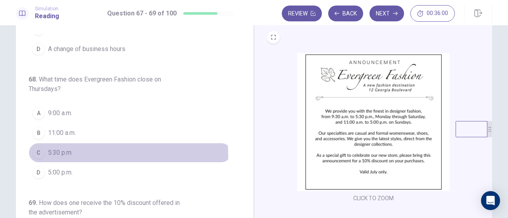
click at [62, 154] on span "5:30 p.m." at bounding box center [60, 153] width 25 height 10
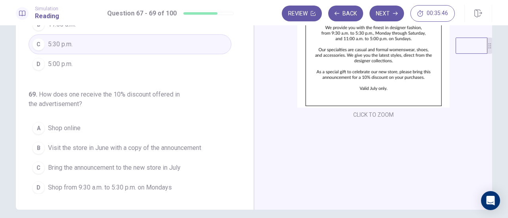
scroll to position [106, 0]
click at [37, 162] on div "C" at bounding box center [38, 168] width 13 height 13
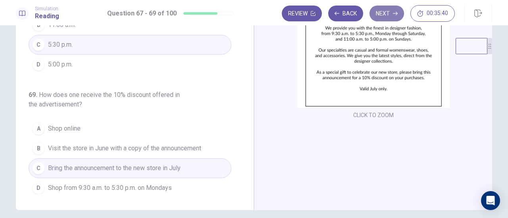
click at [389, 15] on button "Next" at bounding box center [386, 14] width 34 height 16
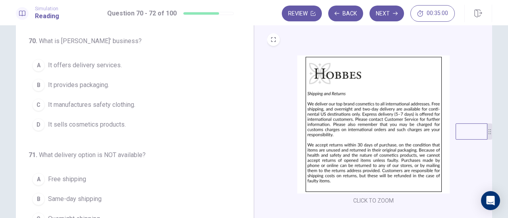
scroll to position [18, 0]
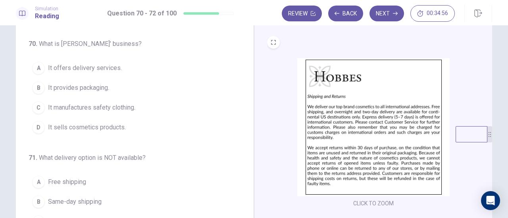
click at [39, 128] on div "D" at bounding box center [38, 127] width 13 height 13
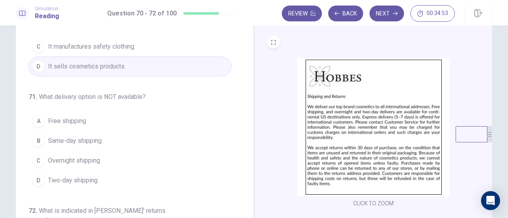
scroll to position [86, 0]
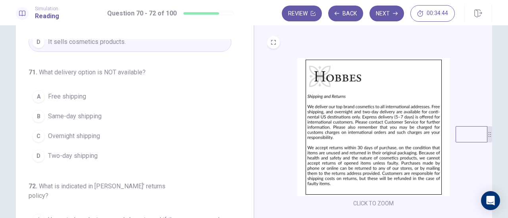
click at [40, 117] on div "B" at bounding box center [38, 116] width 13 height 13
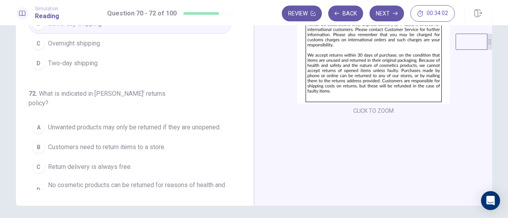
scroll to position [110, 0]
click at [41, 142] on div "B" at bounding box center [38, 148] width 13 height 13
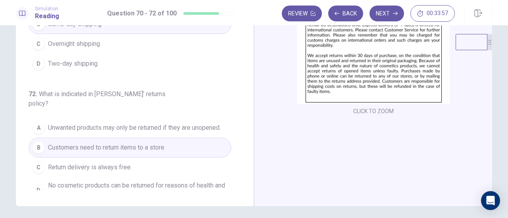
click at [39, 122] on div "A" at bounding box center [38, 128] width 13 height 13
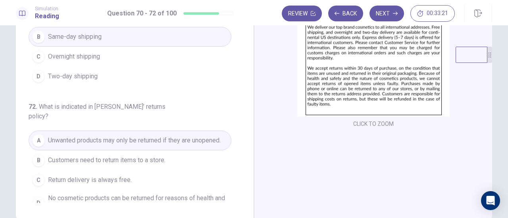
scroll to position [115, 0]
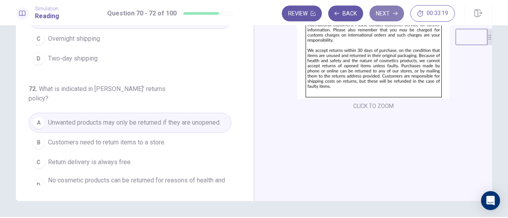
click at [393, 16] on button "Next" at bounding box center [386, 14] width 34 height 16
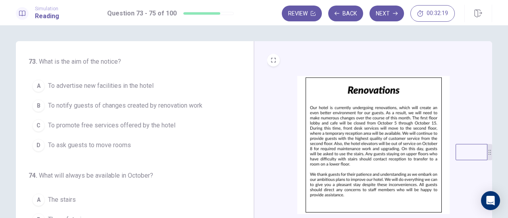
scroll to position [0, 0]
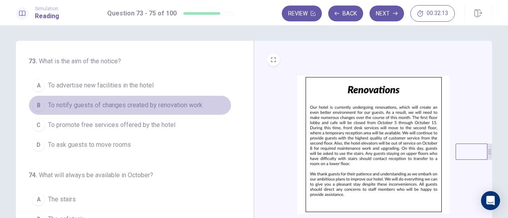
click at [140, 109] on span "To notify guests of changes created by renovation work" at bounding box center [125, 106] width 154 height 10
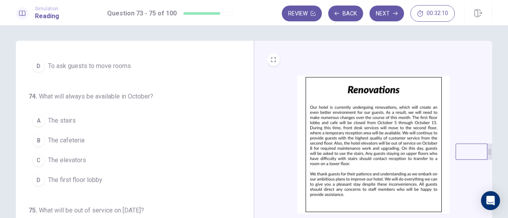
scroll to position [79, 0]
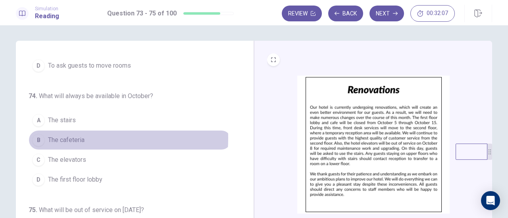
click at [63, 136] on span "The cafeteria" at bounding box center [66, 141] width 36 height 10
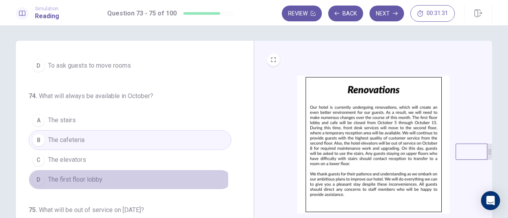
click at [78, 178] on span "The first floor lobby" at bounding box center [75, 180] width 54 height 10
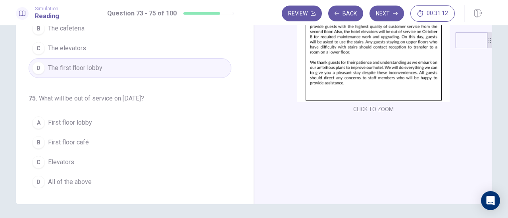
scroll to position [113, 0]
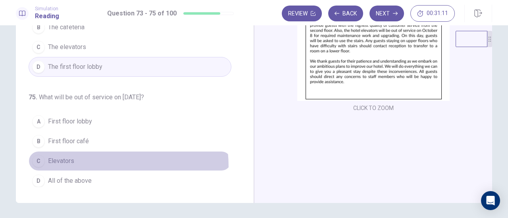
click at [71, 164] on button "C Elevators" at bounding box center [130, 161] width 203 height 20
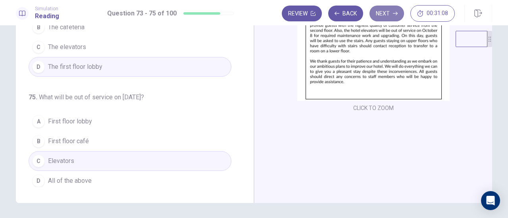
click at [380, 17] on button "Next" at bounding box center [386, 14] width 34 height 16
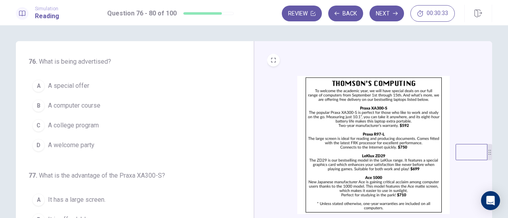
scroll to position [11, 0]
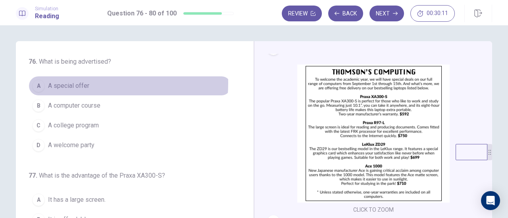
click at [75, 83] on span "A special offer" at bounding box center [68, 86] width 41 height 10
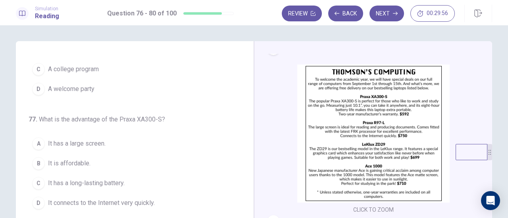
scroll to position [57, 0]
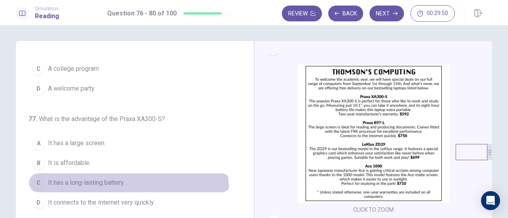
click at [109, 189] on button "C It has a long-lasting battery." at bounding box center [130, 183] width 203 height 20
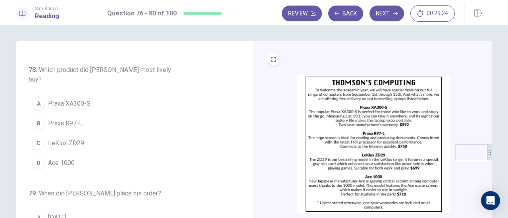
scroll to position [0, 0]
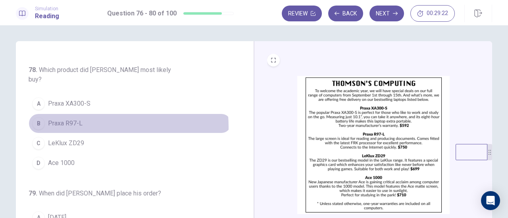
click at [89, 115] on button "B Praxa R97-L" at bounding box center [130, 124] width 203 height 20
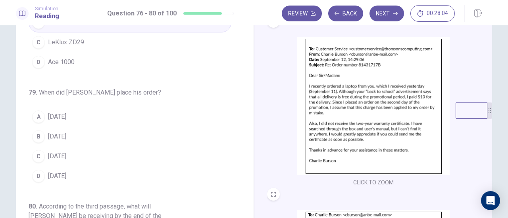
scroll to position [171, 0]
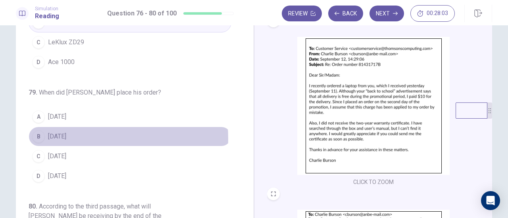
click at [66, 132] on span "[DATE]" at bounding box center [57, 137] width 18 height 10
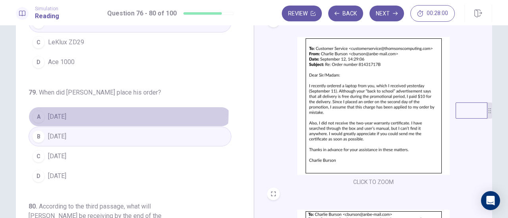
click at [89, 107] on button "A [DATE]" at bounding box center [130, 117] width 203 height 20
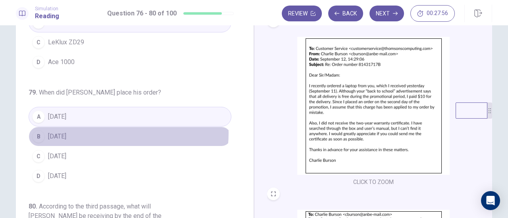
click at [103, 127] on button "B [DATE]" at bounding box center [130, 137] width 203 height 20
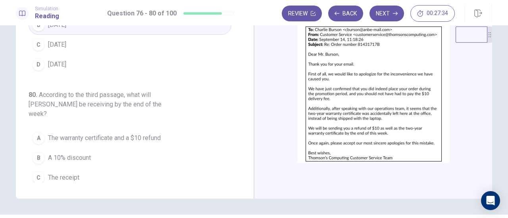
scroll to position [281, 0]
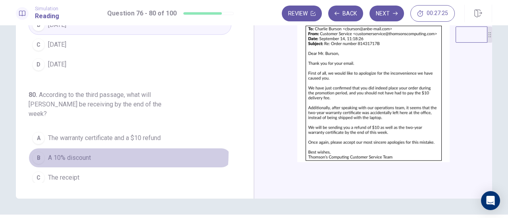
click at [87, 153] on span "A 10% discount" at bounding box center [69, 158] width 43 height 10
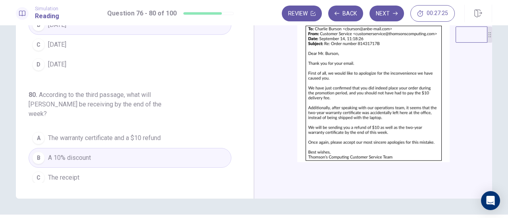
click at [97, 128] on button "A The warranty certificate and a $10 refund" at bounding box center [130, 138] width 203 height 20
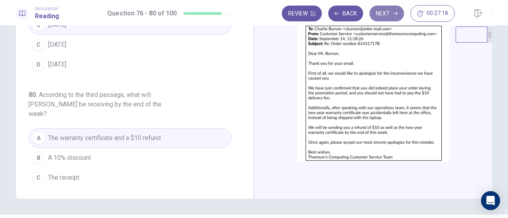
click at [381, 15] on button "Next" at bounding box center [386, 14] width 34 height 16
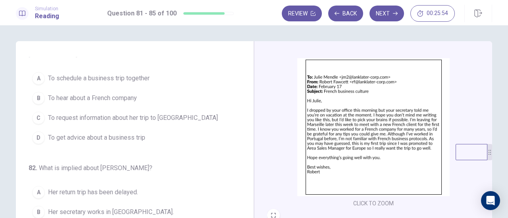
scroll to position [22, 0]
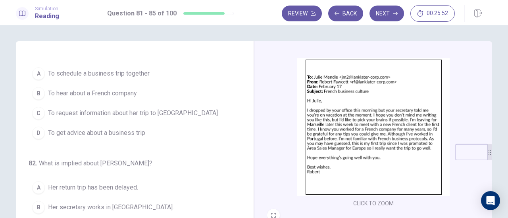
click at [123, 128] on span "To get advice about a business trip" at bounding box center [96, 133] width 97 height 10
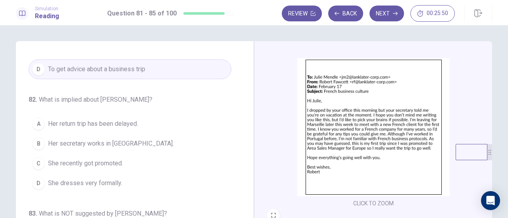
scroll to position [111, 0]
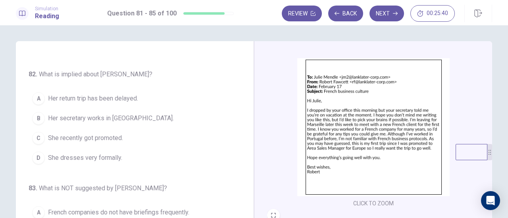
click at [40, 121] on div "B" at bounding box center [38, 118] width 13 height 13
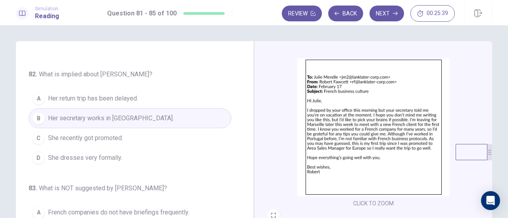
click at [40, 100] on div "A" at bounding box center [38, 98] width 13 height 13
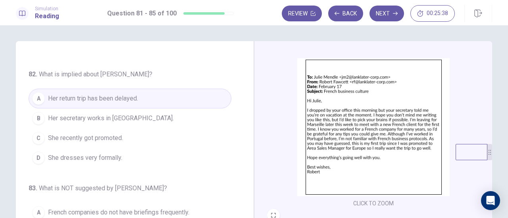
click at [39, 118] on div "B" at bounding box center [38, 118] width 13 height 13
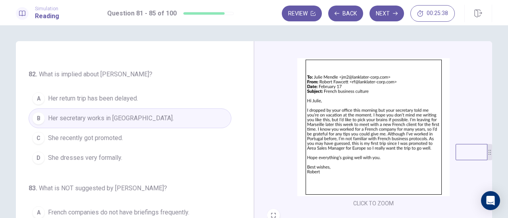
click at [38, 102] on div "A" at bounding box center [38, 98] width 13 height 13
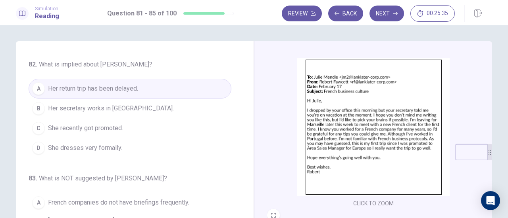
scroll to position [121, 0]
click at [40, 130] on div "C" at bounding box center [38, 128] width 13 height 13
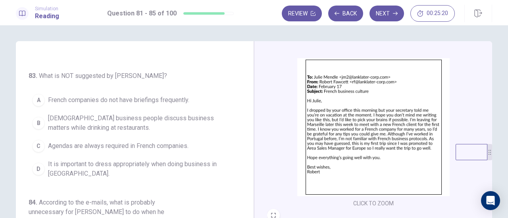
scroll to position [224, 0]
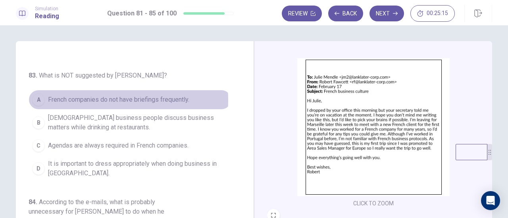
click at [88, 98] on span "French companies do not have briefings frequently." at bounding box center [118, 100] width 141 height 10
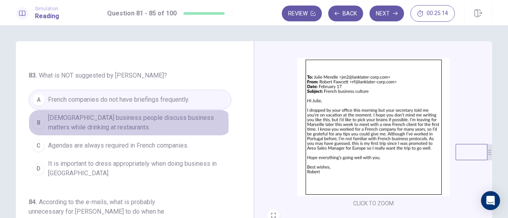
click at [59, 121] on span "[DEMOGRAPHIC_DATA] business people discuss business matters while drinking at r…" at bounding box center [138, 122] width 180 height 19
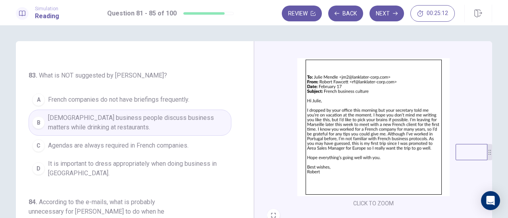
click at [40, 144] on div "C" at bounding box center [38, 146] width 13 height 13
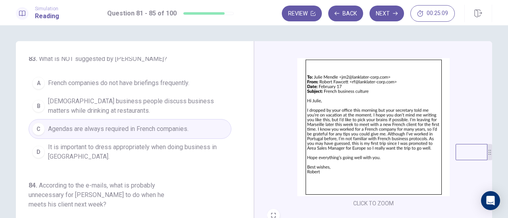
scroll to position [243, 0]
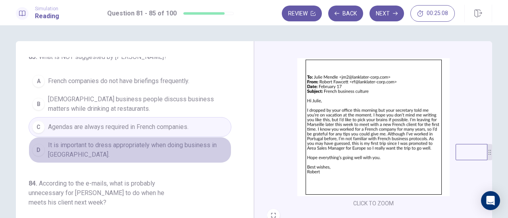
click at [148, 146] on span "It is important to dress appropriately when doing business in [GEOGRAPHIC_DATA]." at bounding box center [138, 150] width 180 height 19
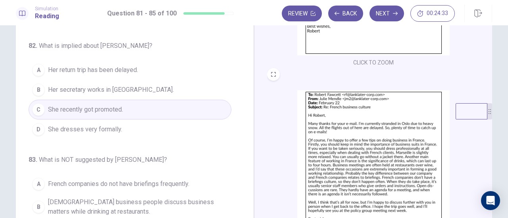
scroll to position [99, 0]
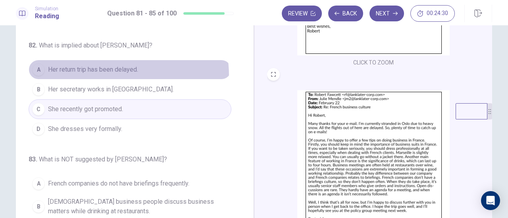
click at [102, 75] on button "A Her return trip has been delayed." at bounding box center [130, 70] width 203 height 20
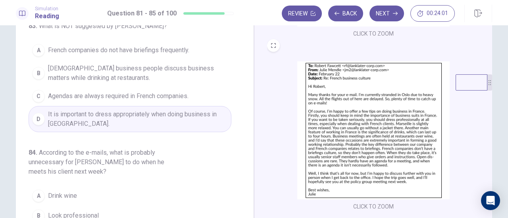
scroll to position [198, 0]
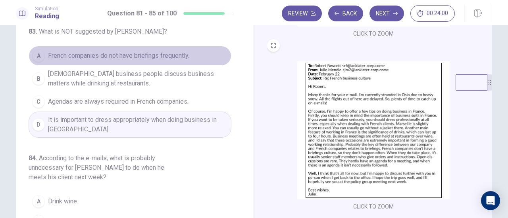
click at [130, 58] on span "French companies do not have briefings frequently." at bounding box center [118, 56] width 141 height 10
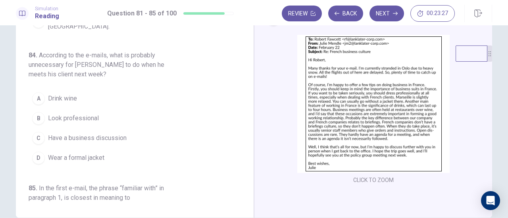
scroll to position [272, 0]
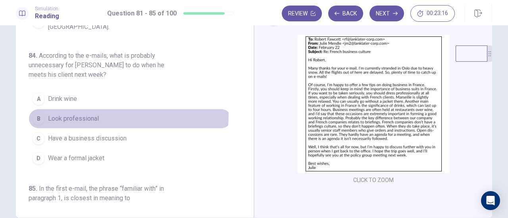
click at [95, 114] on span "Look professional" at bounding box center [73, 119] width 51 height 10
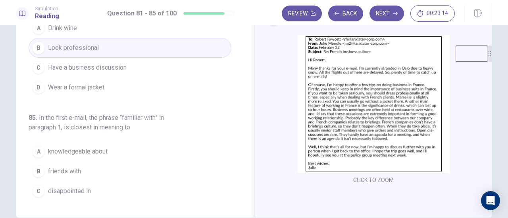
scroll to position [356, 0]
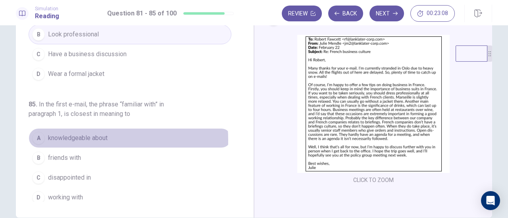
click at [73, 136] on span "knowledgeable about" at bounding box center [77, 139] width 59 height 10
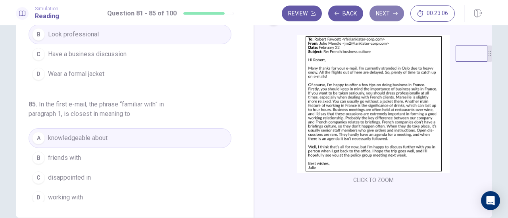
click at [389, 12] on button "Next" at bounding box center [386, 14] width 34 height 16
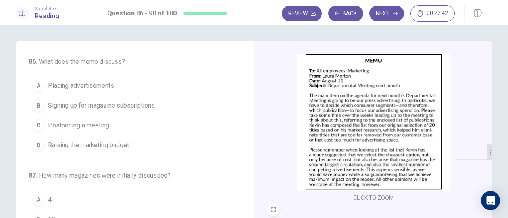
scroll to position [26, 0]
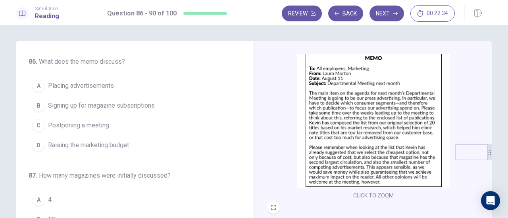
click at [39, 88] on div "A" at bounding box center [38, 86] width 13 height 13
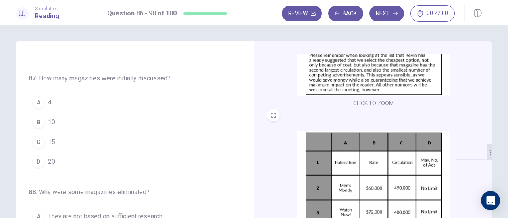
scroll to position [111, 0]
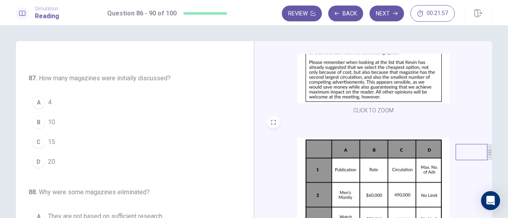
click at [36, 159] on div "D" at bounding box center [38, 162] width 13 height 13
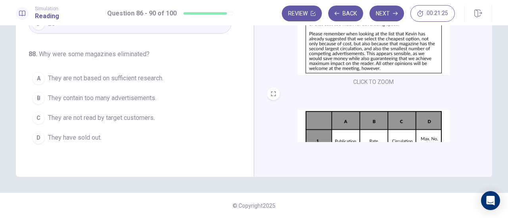
scroll to position [117, 0]
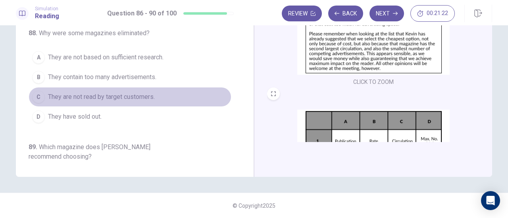
click at [139, 94] on span "They are not read by target customers." at bounding box center [101, 97] width 107 height 10
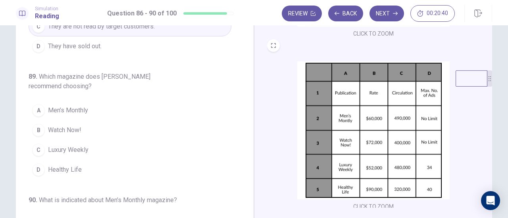
scroll to position [118, 0]
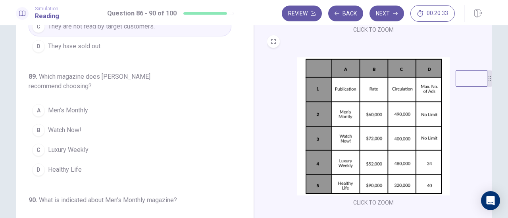
click at [41, 114] on button "A Men’s Monthly" at bounding box center [130, 111] width 203 height 20
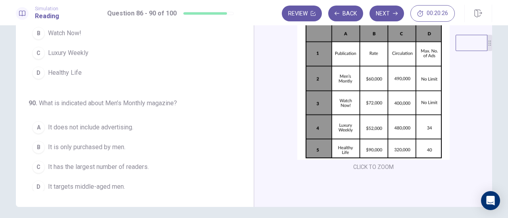
scroll to position [115, 0]
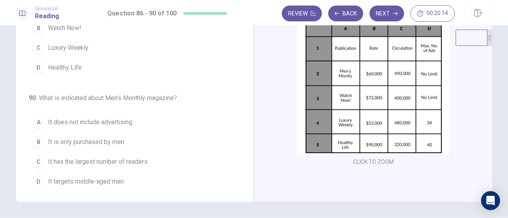
click at [39, 156] on div "C" at bounding box center [38, 162] width 13 height 13
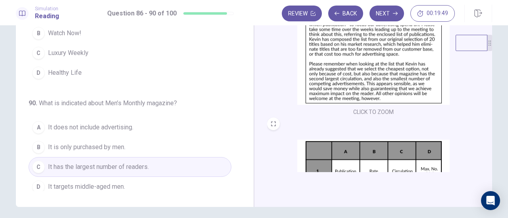
scroll to position [140, 0]
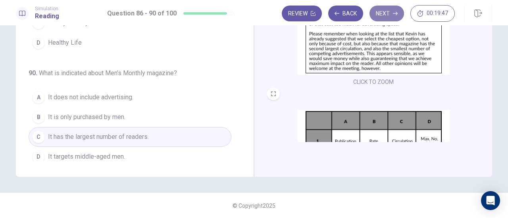
click at [391, 9] on button "Next" at bounding box center [386, 14] width 34 height 16
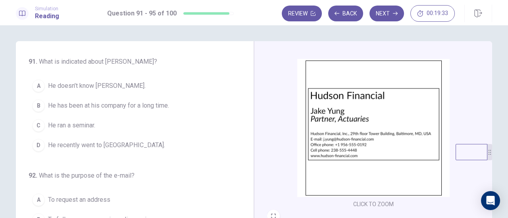
scroll to position [35, 0]
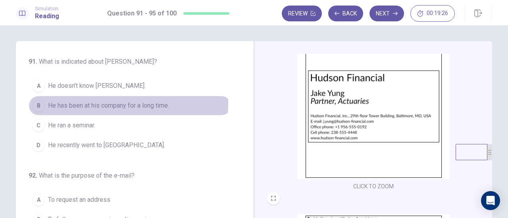
click at [71, 102] on span "He has been at his company for a long time." at bounding box center [108, 106] width 121 height 10
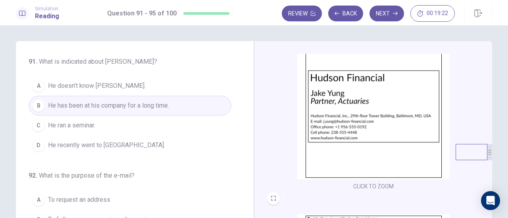
click at [71, 144] on span "He recently went to [GEOGRAPHIC_DATA]." at bounding box center [106, 146] width 117 height 10
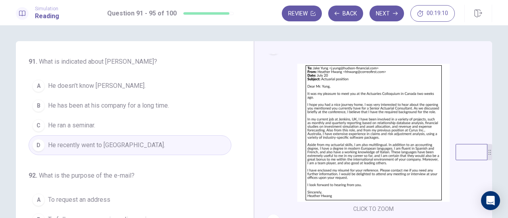
scroll to position [185, 0]
click at [44, 110] on button "B He has been at his company for a long time." at bounding box center [130, 106] width 203 height 20
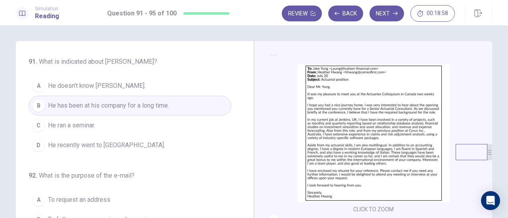
click at [34, 90] on div "A" at bounding box center [38, 86] width 13 height 13
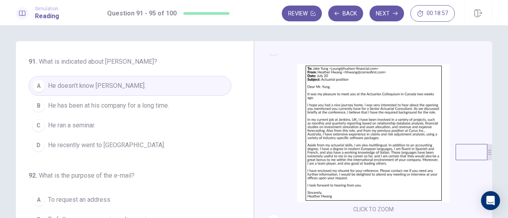
click at [41, 132] on button "C He ran a seminar." at bounding box center [130, 126] width 203 height 20
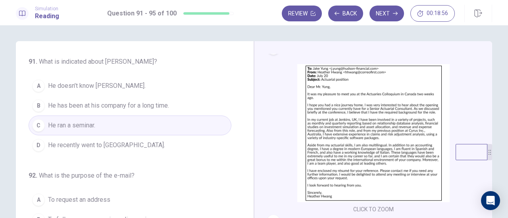
click at [38, 94] on button "A He doesn’t know [PERSON_NAME]." at bounding box center [130, 86] width 203 height 20
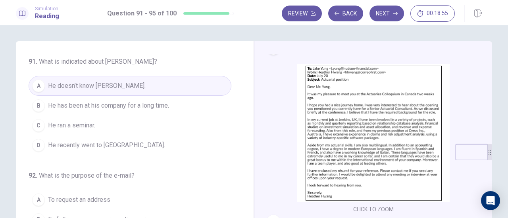
click at [45, 133] on button "C He ran a seminar." at bounding box center [130, 126] width 203 height 20
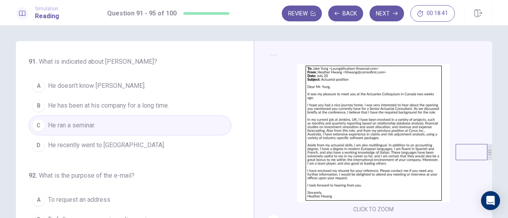
click at [45, 148] on button "D He recently went to [GEOGRAPHIC_DATA]." at bounding box center [130, 146] width 203 height 20
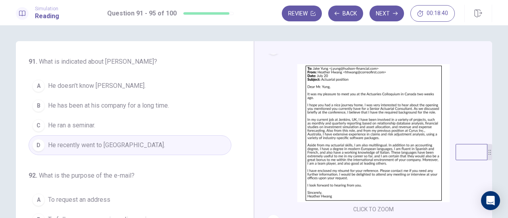
click at [41, 108] on div "B" at bounding box center [38, 106] width 13 height 13
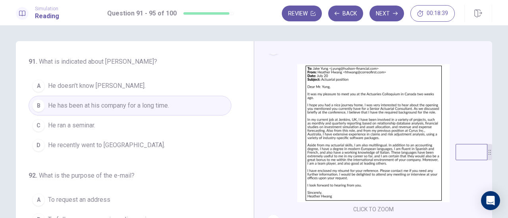
click at [37, 89] on div "A" at bounding box center [38, 86] width 13 height 13
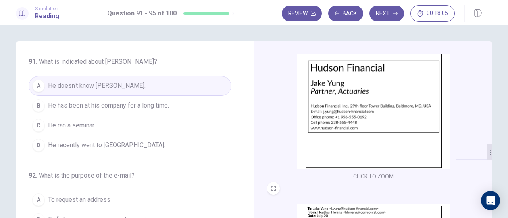
scroll to position [45, 0]
click at [128, 106] on span "He has been at his company for a long time." at bounding box center [108, 106] width 121 height 10
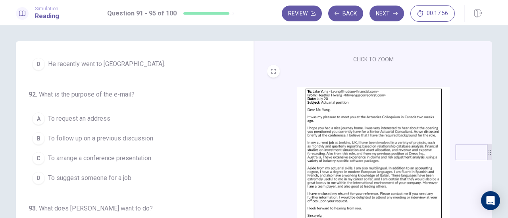
scroll to position [162, 0]
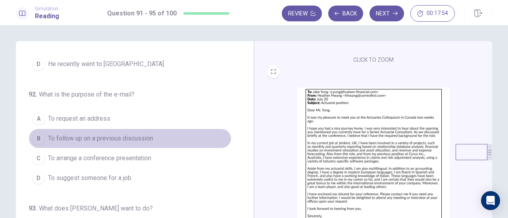
click at [133, 139] on span "To follow up on a previous discussion" at bounding box center [100, 139] width 105 height 10
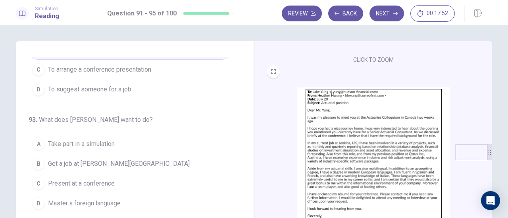
scroll to position [202, 0]
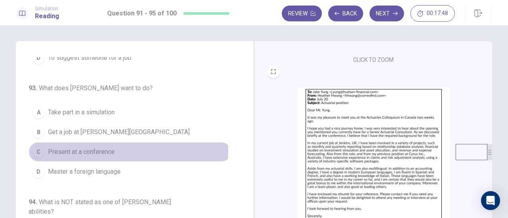
click at [97, 148] on span "Present at a conference" at bounding box center [81, 153] width 67 height 10
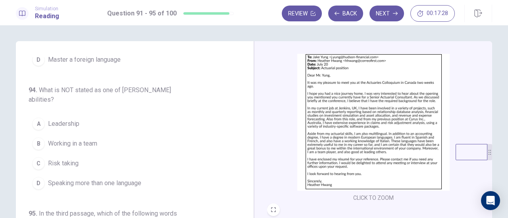
scroll to position [195, 0]
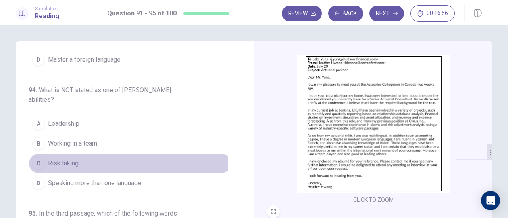
click at [73, 161] on span "Risk taking" at bounding box center [63, 164] width 31 height 10
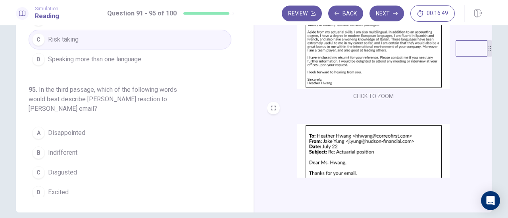
scroll to position [116, 0]
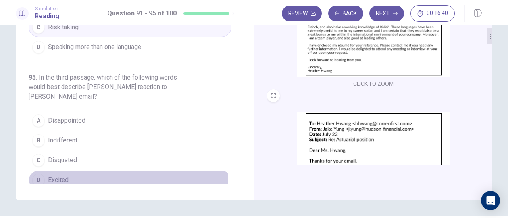
click at [50, 176] on span "Excited" at bounding box center [58, 181] width 21 height 10
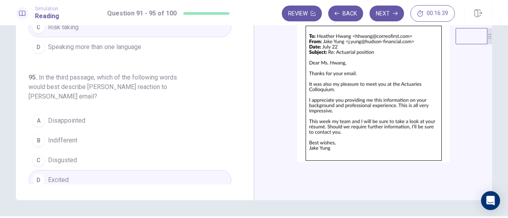
scroll to position [283, 0]
click at [393, 16] on button "Next" at bounding box center [386, 14] width 34 height 16
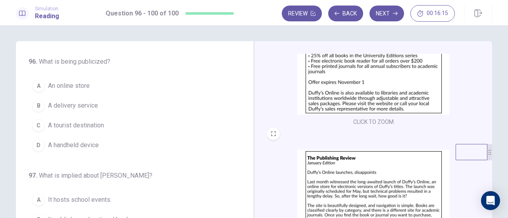
scroll to position [0, 0]
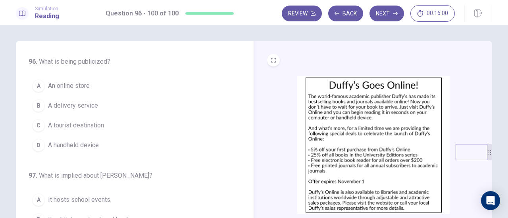
click at [39, 85] on div "A" at bounding box center [38, 86] width 13 height 13
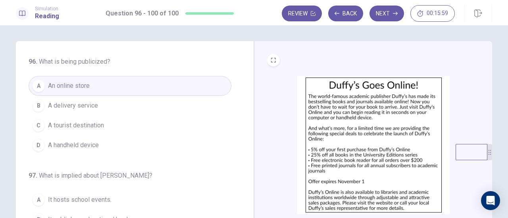
click at [38, 110] on div "B" at bounding box center [38, 106] width 13 height 13
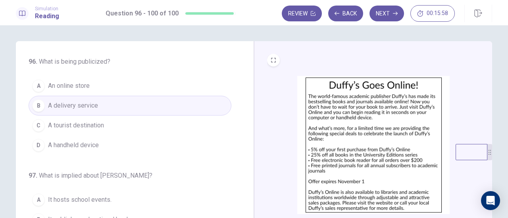
click at [39, 92] on button "A An online store" at bounding box center [130, 86] width 203 height 20
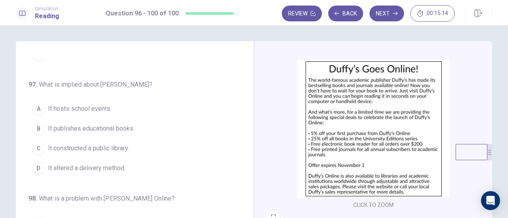
scroll to position [33, 0]
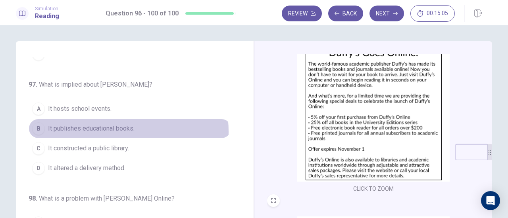
click at [99, 130] on span "It publishes educational books." at bounding box center [91, 129] width 86 height 10
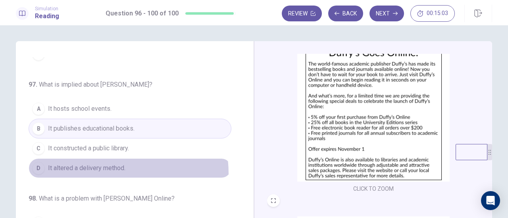
click at [106, 172] on button "D It altered a delivery method." at bounding box center [130, 169] width 203 height 20
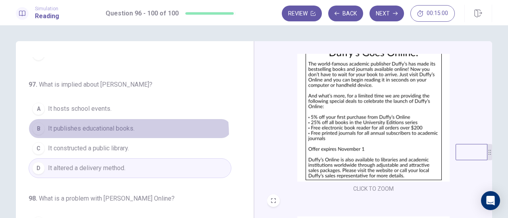
click at [92, 134] on button "B It publishes educational books." at bounding box center [130, 129] width 203 height 20
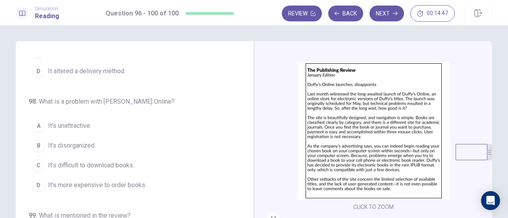
scroll to position [195, 0]
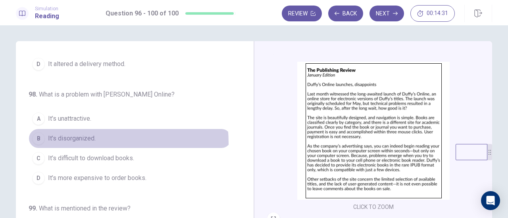
click at [74, 141] on button "B It’s disorganized." at bounding box center [130, 139] width 203 height 20
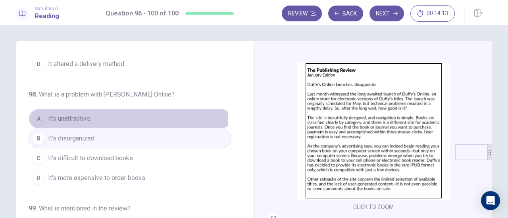
click at [100, 118] on button "A It’s unattractive." at bounding box center [130, 119] width 203 height 20
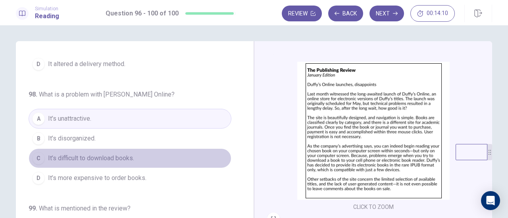
click at [132, 157] on span "It’s difficult to download books." at bounding box center [91, 159] width 86 height 10
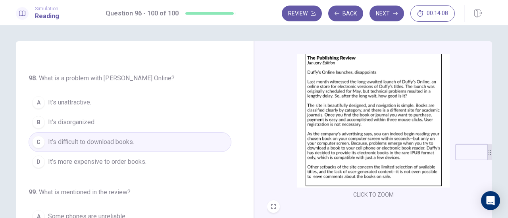
scroll to position [200, 0]
drag, startPoint x: 358, startPoint y: 132, endPoint x: 378, endPoint y: 146, distance: 23.8
click at [378, 146] on img at bounding box center [373, 118] width 152 height 138
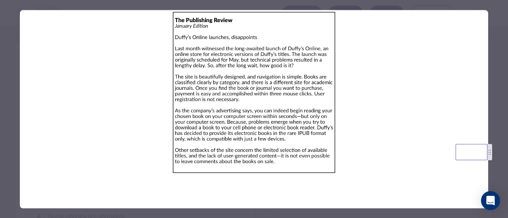
click at [489, 78] on div at bounding box center [254, 109] width 508 height 218
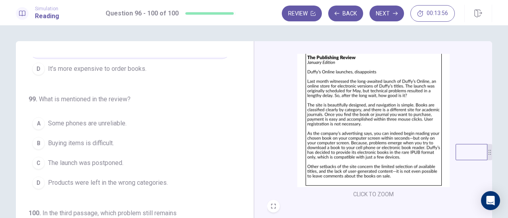
scroll to position [325, 0]
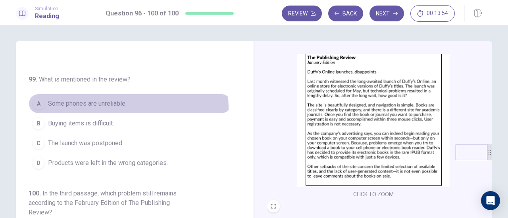
click at [86, 106] on button "A Some phones are unreliable." at bounding box center [130, 104] width 203 height 20
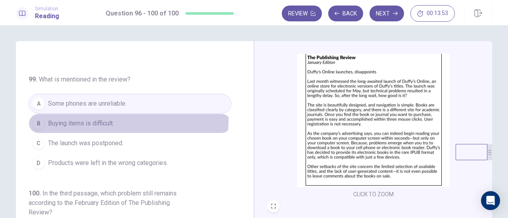
click at [93, 119] on span "Buying items is difficult." at bounding box center [81, 124] width 66 height 10
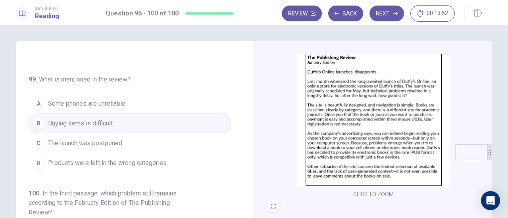
scroll to position [10, 0]
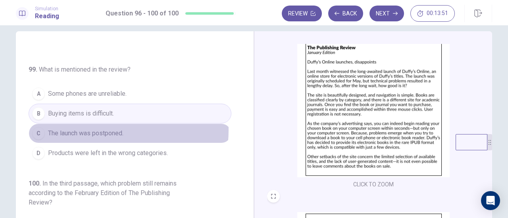
click at [102, 129] on span "The launch was postponed." at bounding box center [85, 134] width 75 height 10
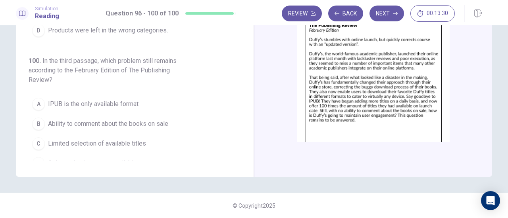
scroll to position [325, 0]
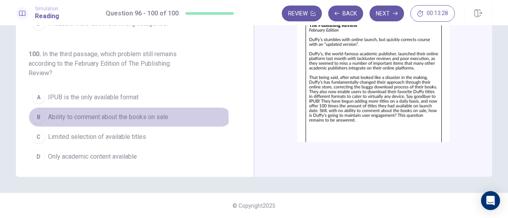
click at [100, 115] on span "Ability to comment about the books on sale" at bounding box center [108, 118] width 120 height 10
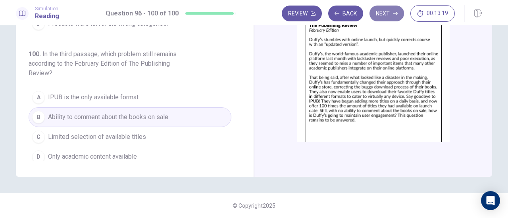
click at [393, 19] on button "Next" at bounding box center [386, 14] width 34 height 16
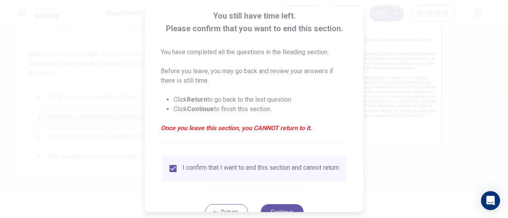
scroll to position [77, 0]
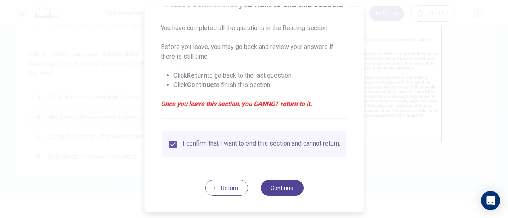
click at [282, 188] on button "Continue" at bounding box center [281, 188] width 43 height 16
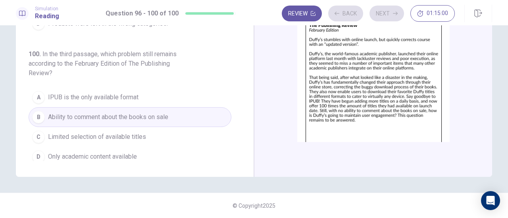
scroll to position [70, 0]
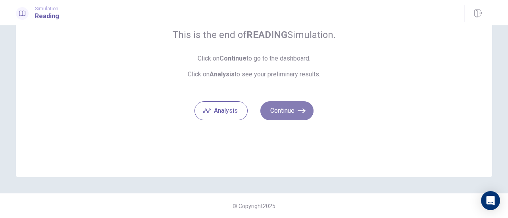
click at [291, 111] on button "Continue" at bounding box center [286, 111] width 53 height 19
